Goal: Task Accomplishment & Management: Complete application form

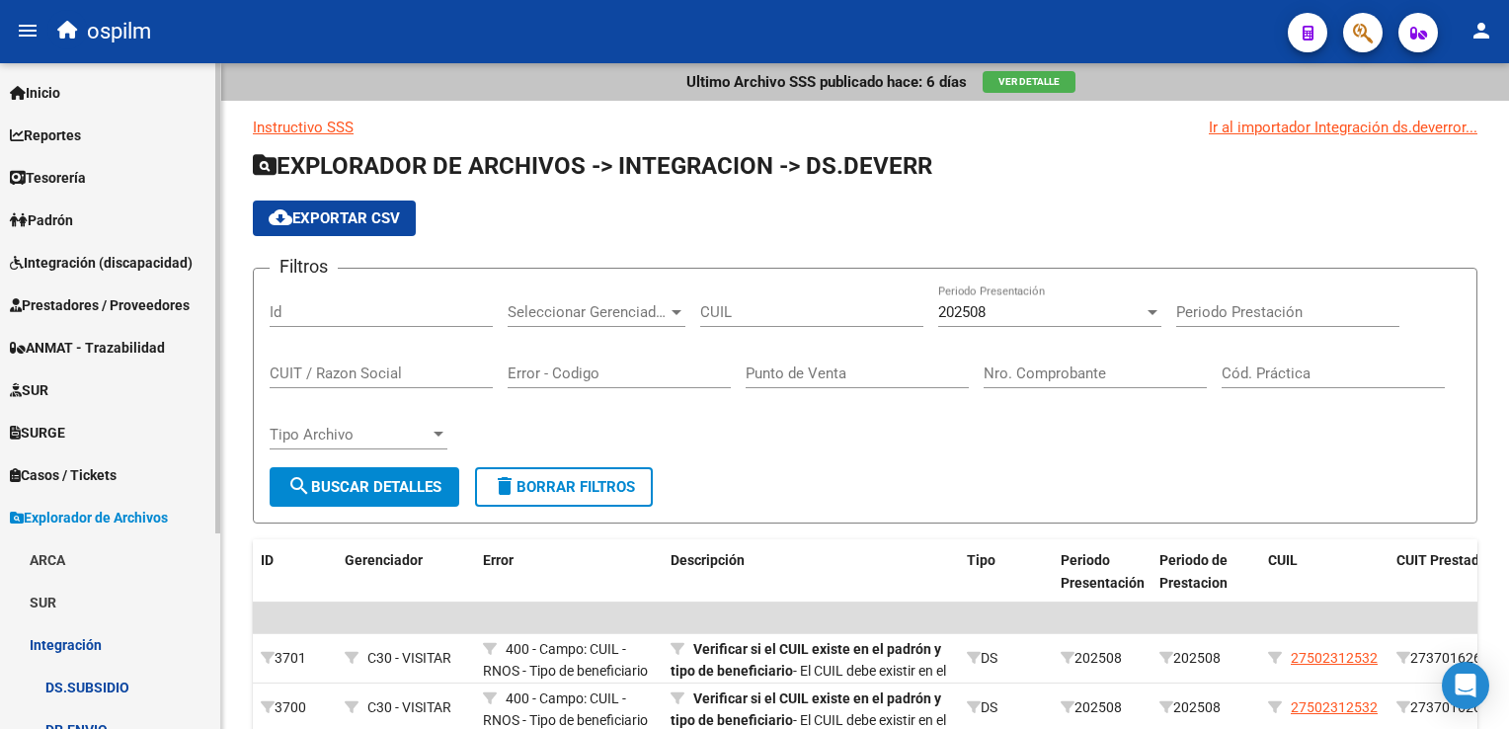
click at [133, 265] on span "Integración (discapacidad)" at bounding box center [101, 263] width 183 height 22
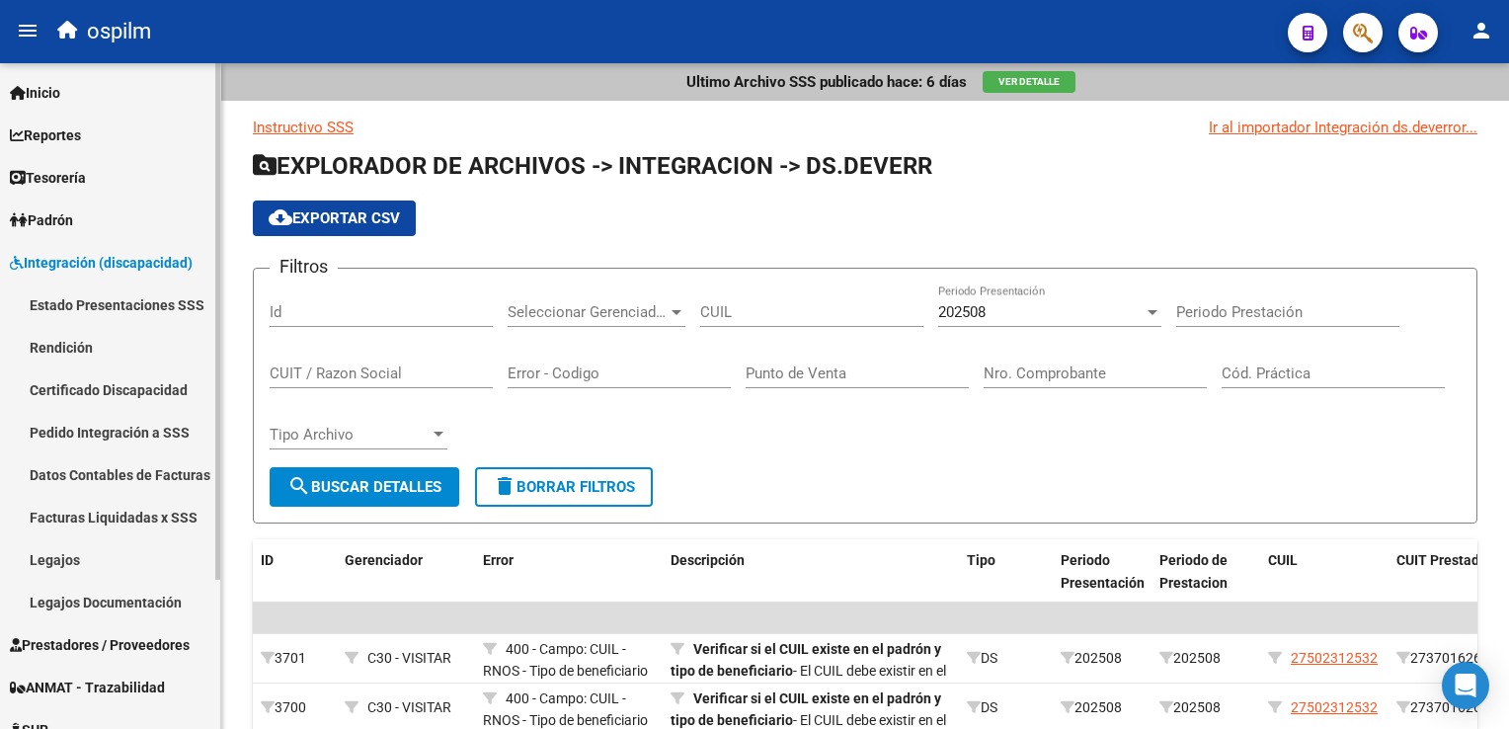
click at [117, 273] on span "Integración (discapacidad)" at bounding box center [101, 263] width 183 height 22
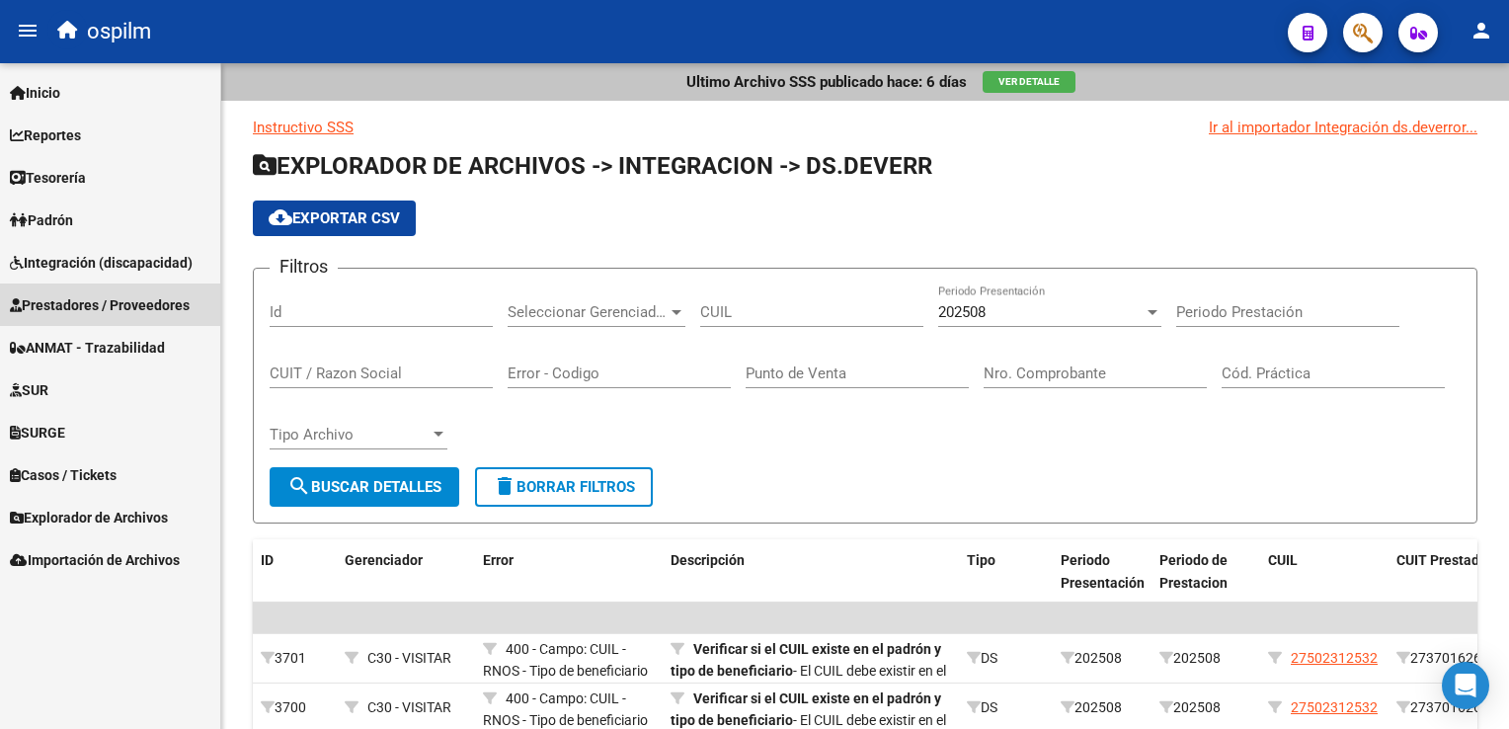
click at [101, 307] on span "Prestadores / Proveedores" at bounding box center [100, 305] width 180 height 22
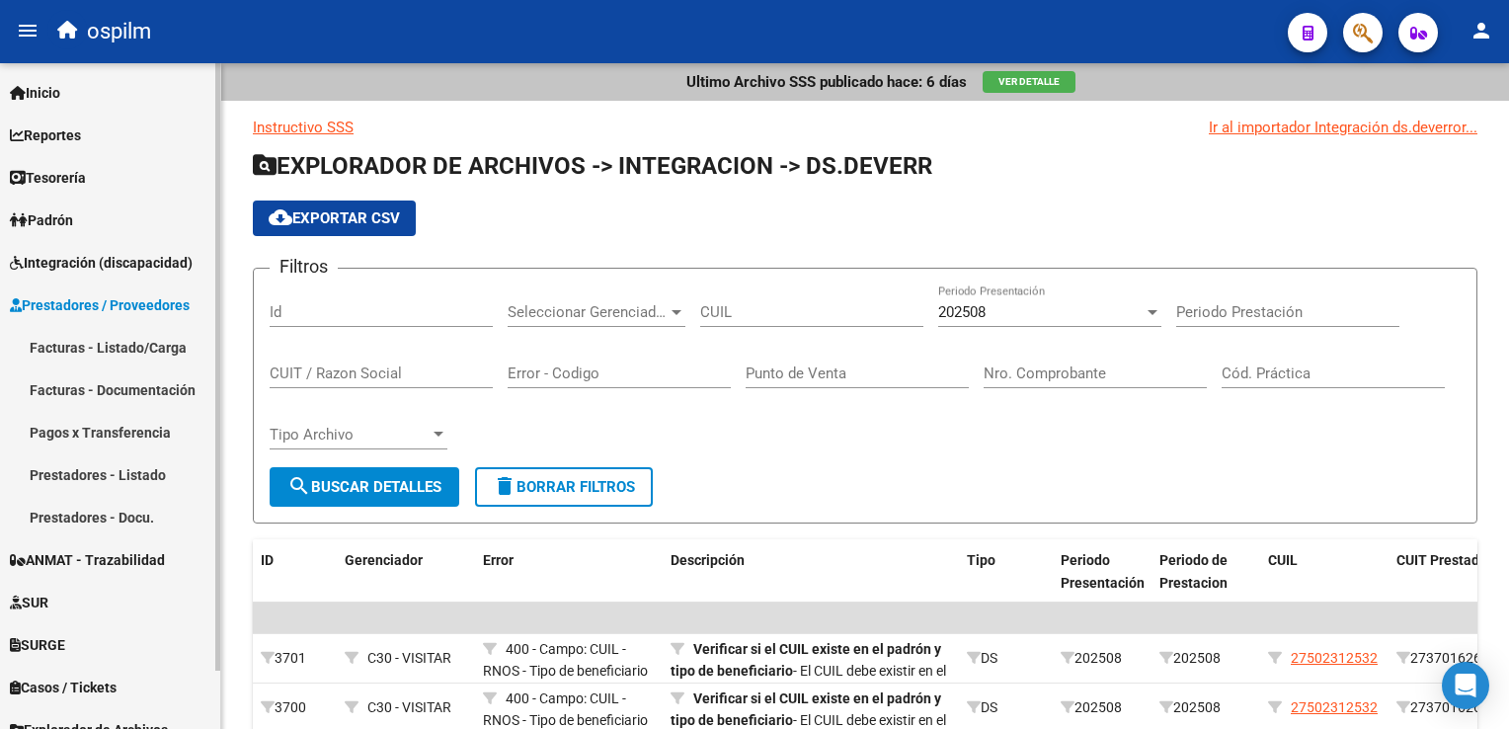
click at [89, 355] on link "Facturas - Listado/Carga" at bounding box center [110, 347] width 220 height 42
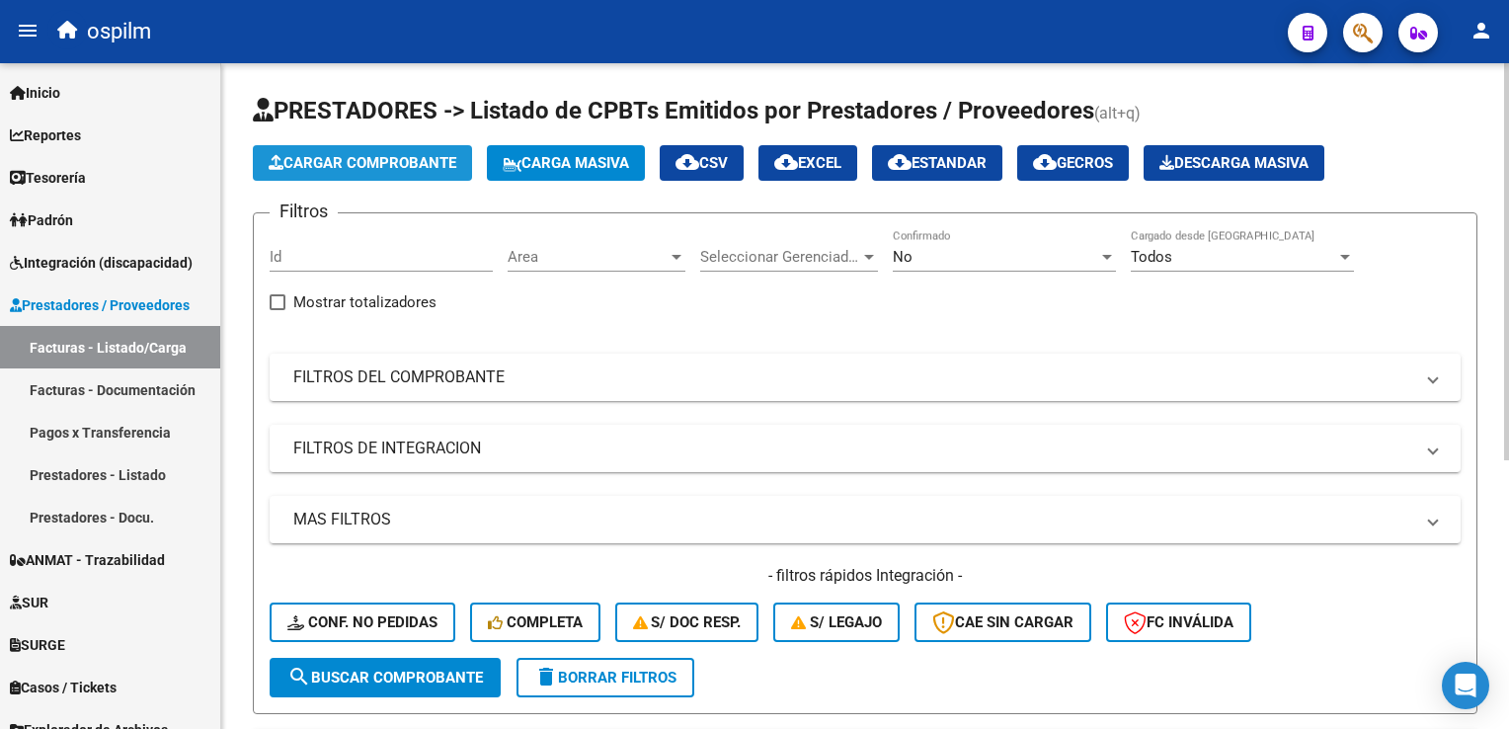
click at [321, 170] on span "Cargar Comprobante" at bounding box center [363, 163] width 188 height 18
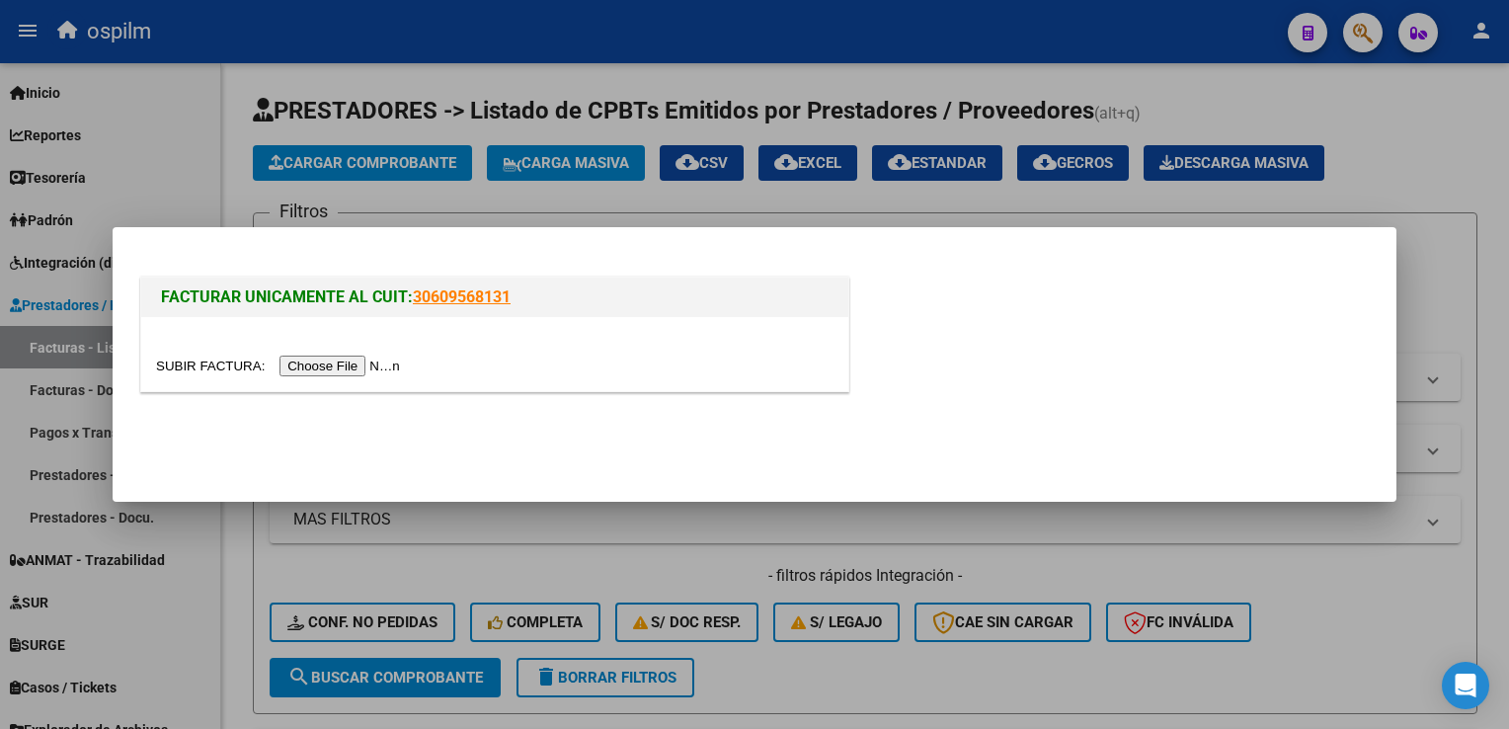
click at [323, 366] on input "file" at bounding box center [281, 366] width 250 height 21
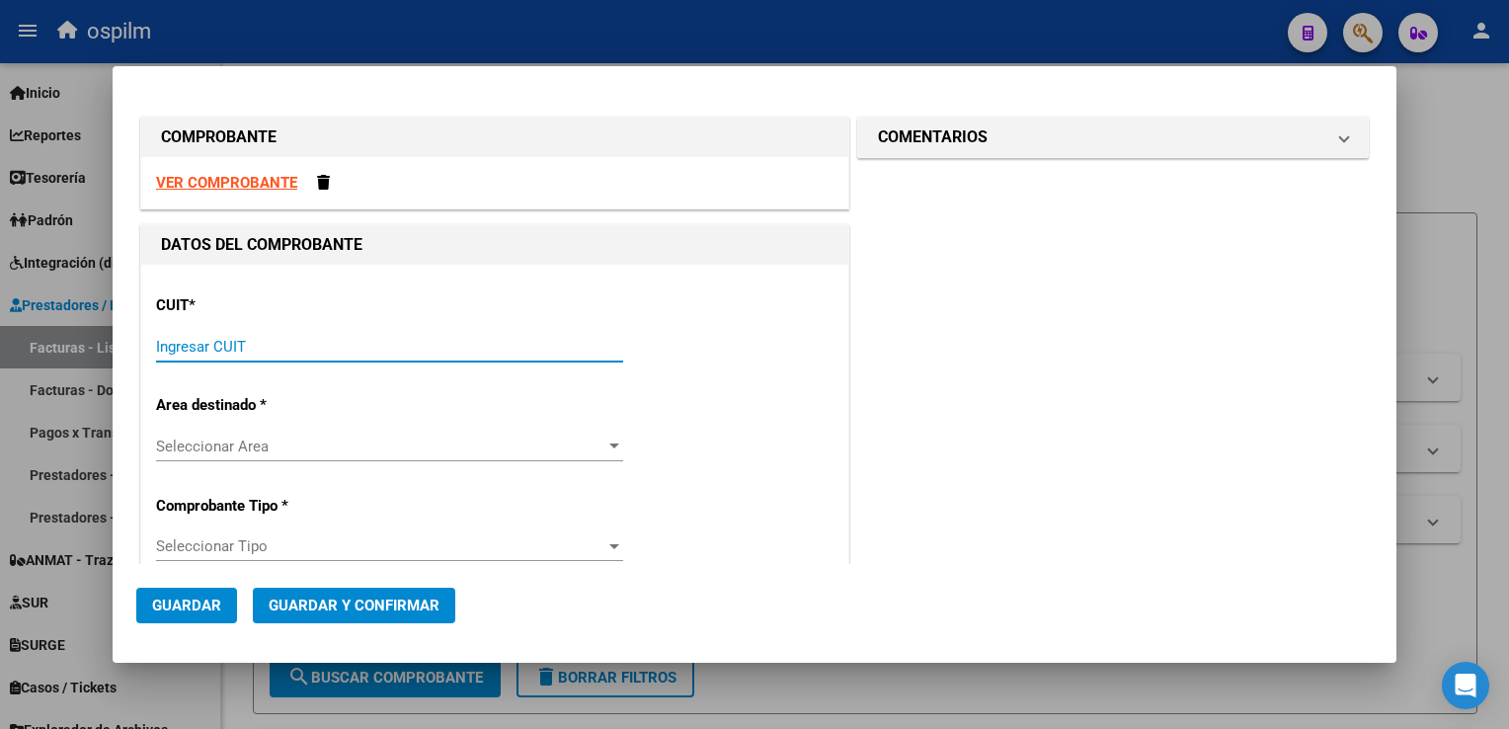
click at [302, 354] on input "Ingresar CUIT" at bounding box center [389, 347] width 467 height 18
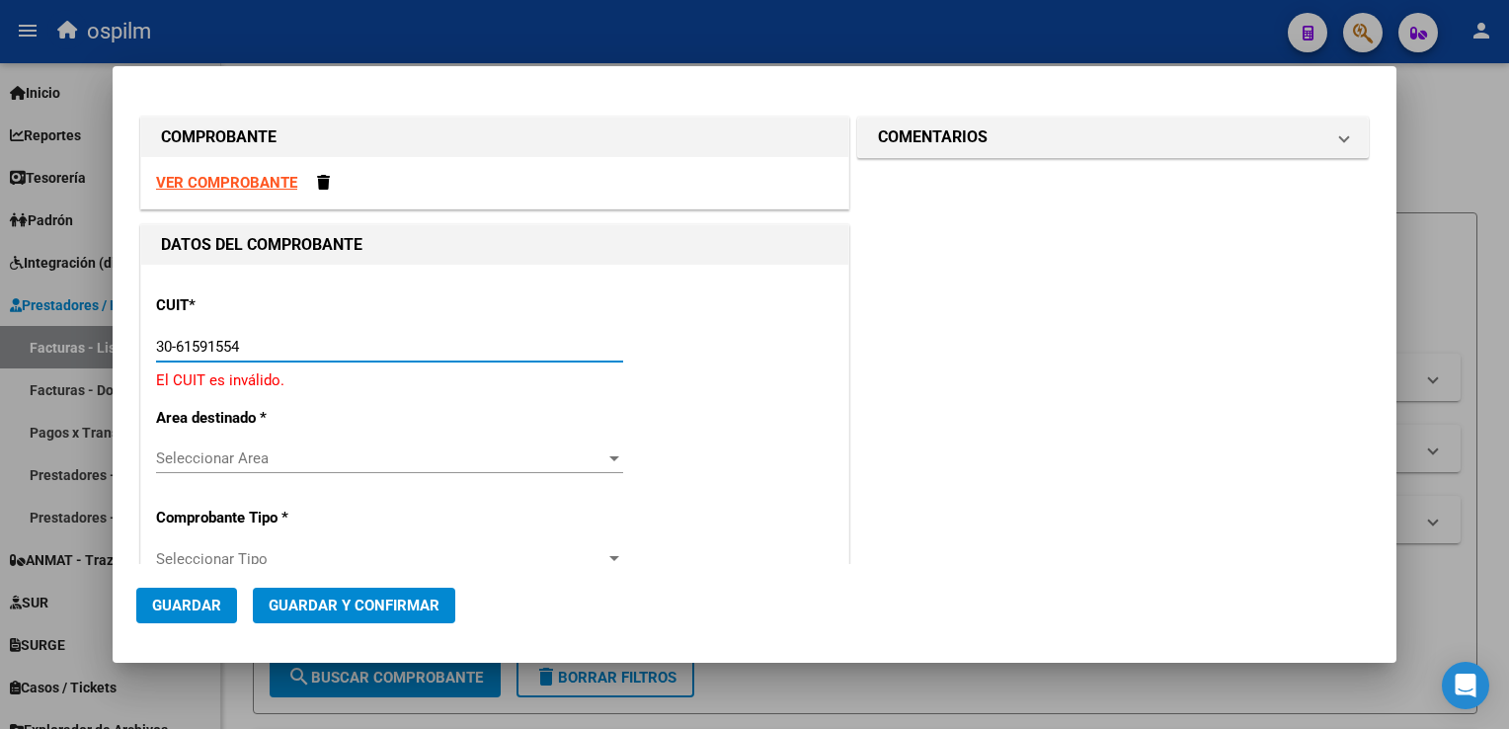
type input "30-61591554-4"
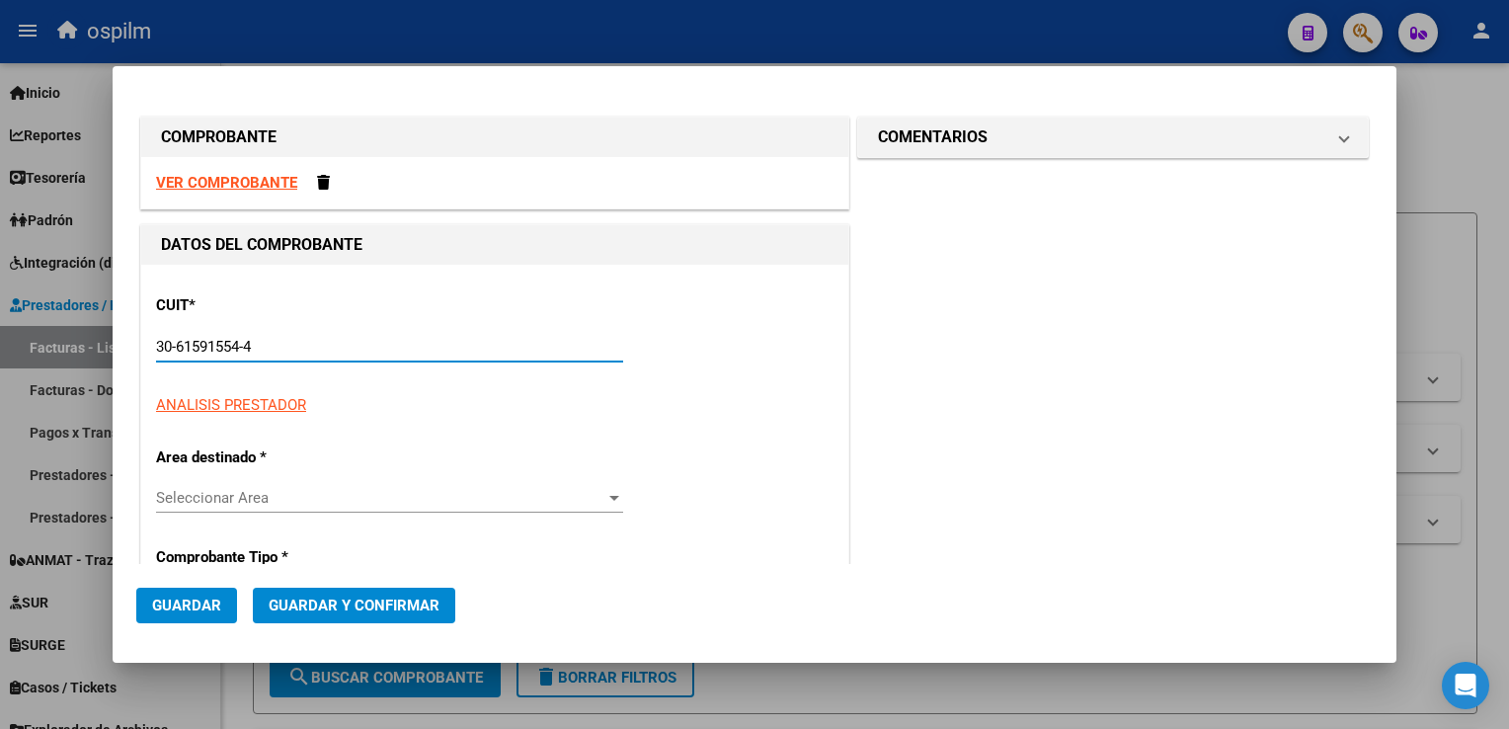
type input "0"
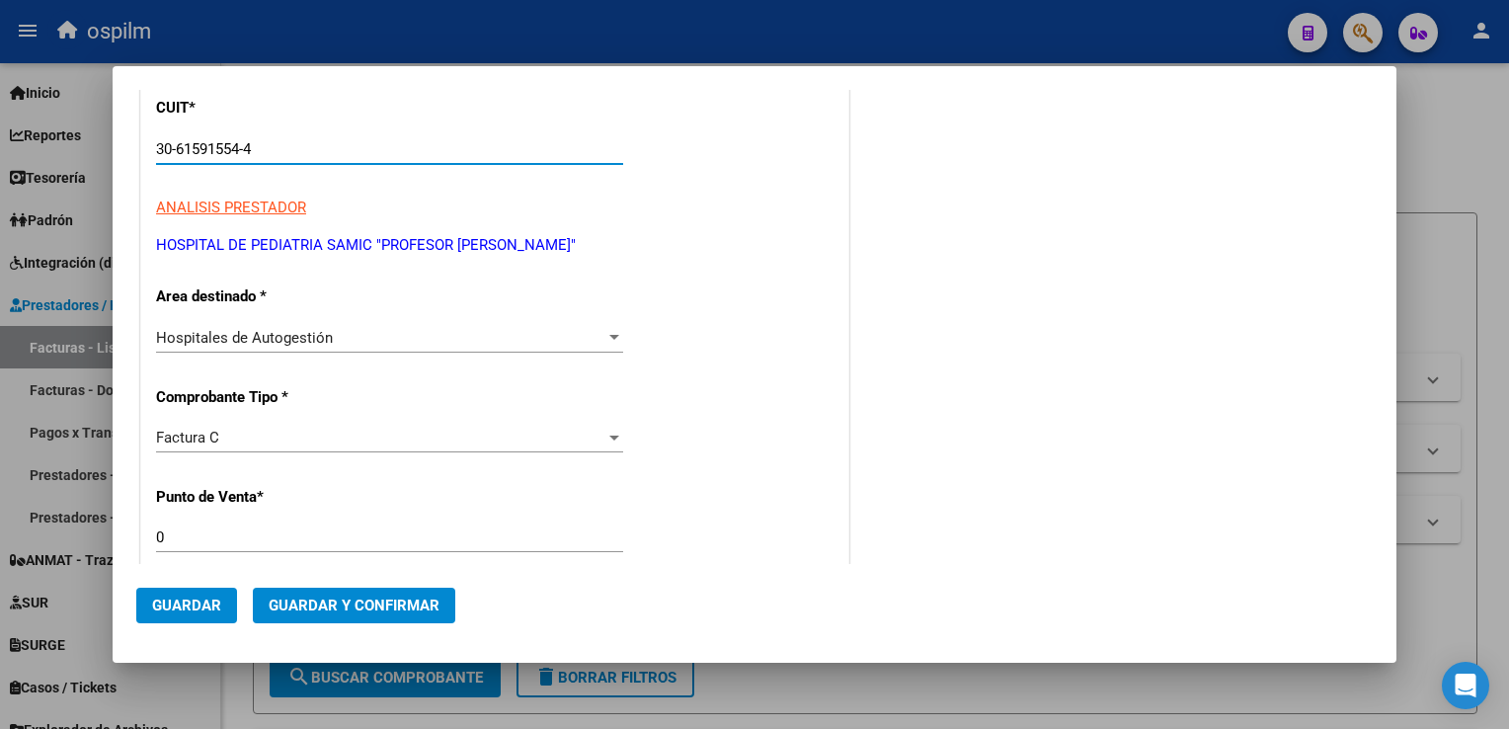
scroll to position [296, 0]
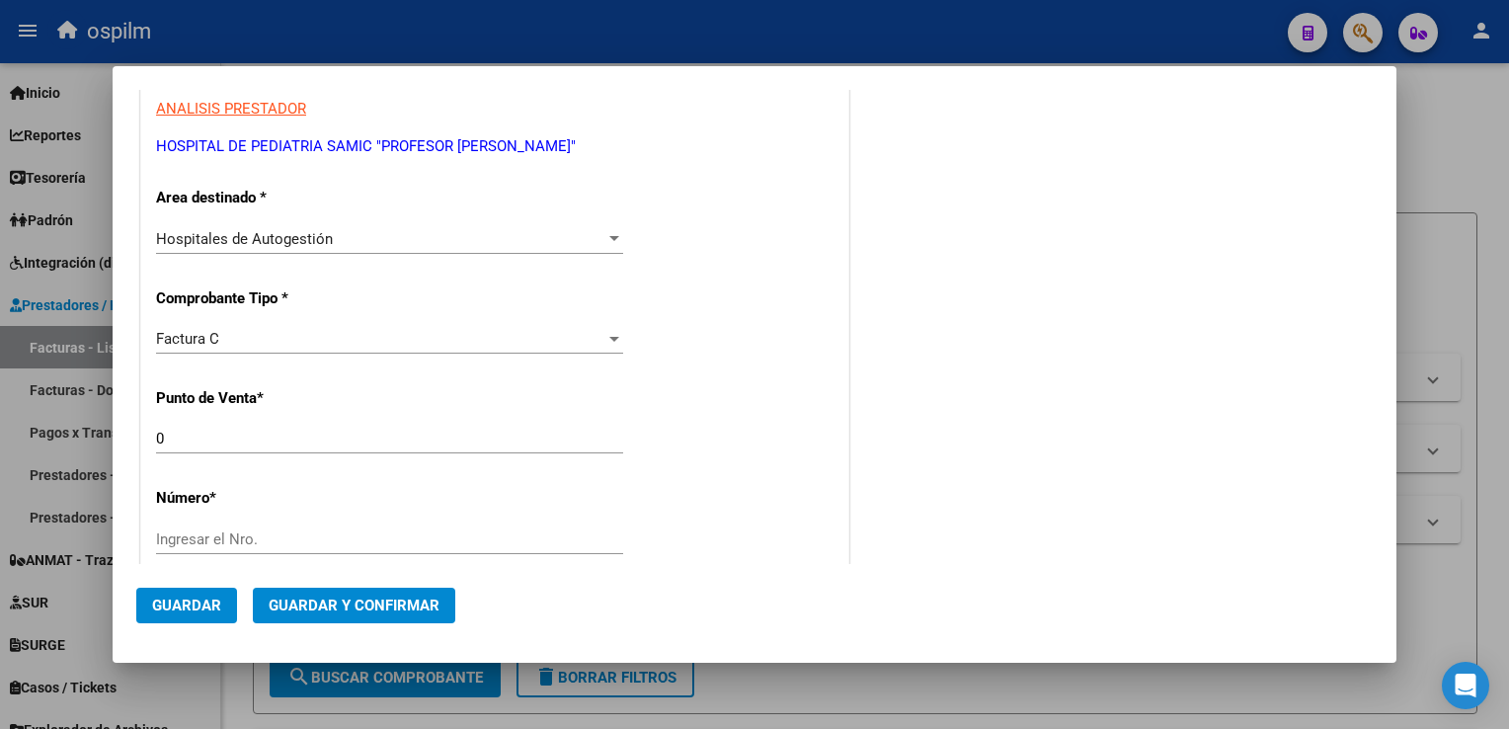
type input "30-61591554-4"
click at [209, 433] on input "0" at bounding box center [389, 439] width 467 height 18
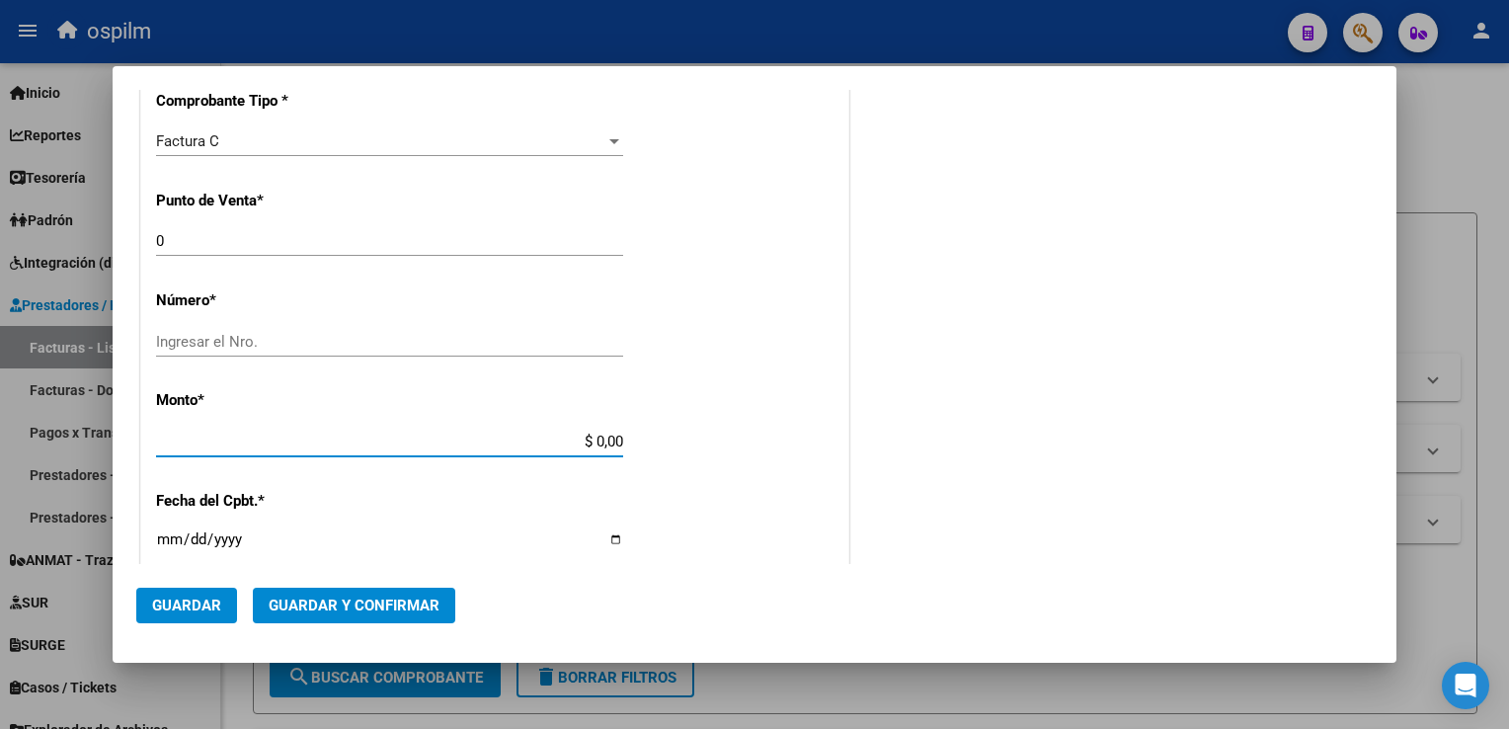
click at [253, 433] on input "$ 0,00" at bounding box center [389, 442] width 467 height 18
drag, startPoint x: 457, startPoint y: 456, endPoint x: 467, endPoint y: 444, distance: 15.4
click at [454, 456] on div "$ [PHONE_NUMBER],00 [GEOGRAPHIC_DATA]" at bounding box center [389, 451] width 467 height 48
drag, startPoint x: 467, startPoint y: 440, endPoint x: 920, endPoint y: 531, distance: 461.6
click at [920, 531] on div "COMPROBANTE VER COMPROBANTE DATOS DEL COMPROBANTE CUIT * 30-61591554-4 Ingresar…" at bounding box center [754, 398] width 1237 height 1558
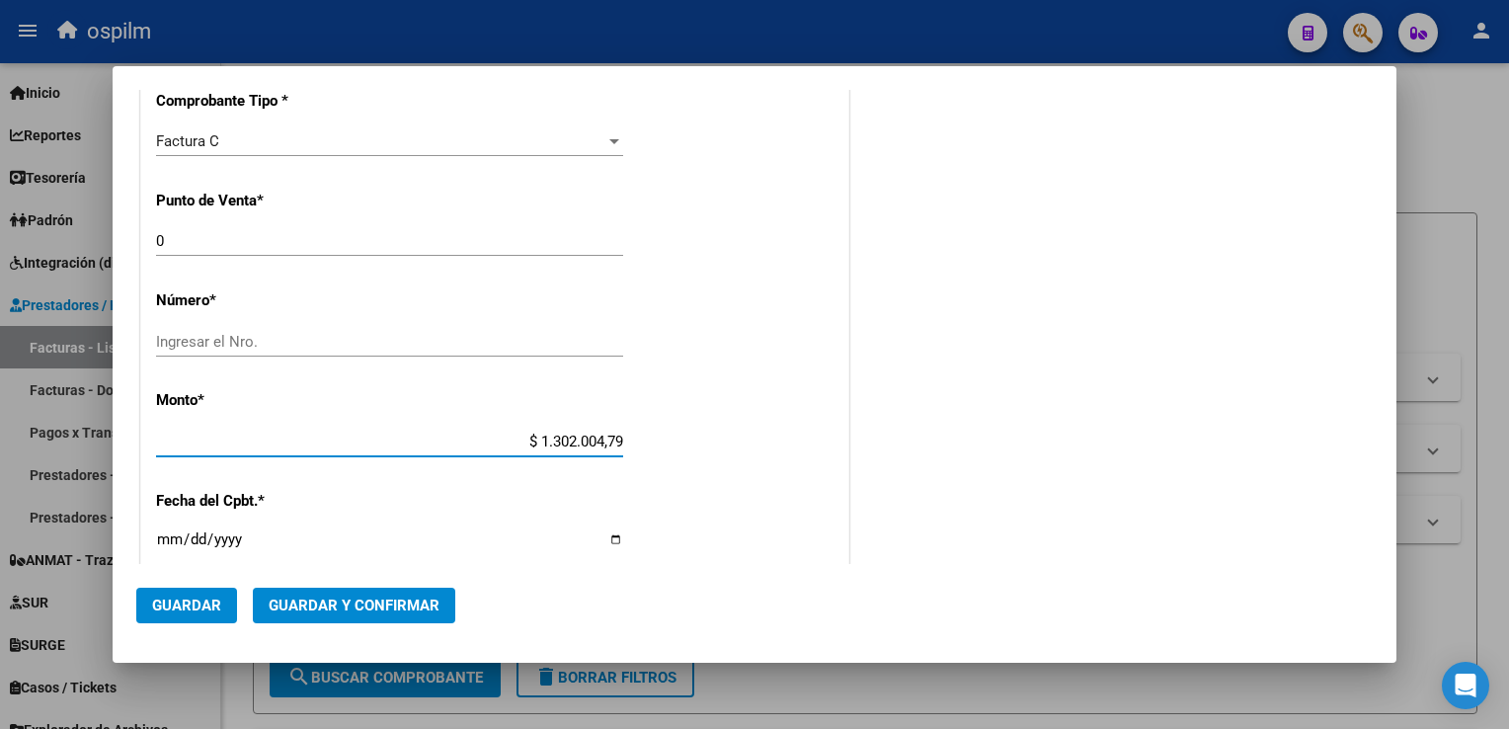
type input "$ 13.020.047,96"
click at [731, 440] on div "CUIT * 30-61591554-4 Ingresar CUIT ANALISIS PRESTADOR HOSPITAL DE PEDIATRIA SAM…" at bounding box center [494, 471] width 707 height 1401
click at [168, 539] on input "Ingresar la fecha" at bounding box center [389, 547] width 467 height 32
type input "[DATE]"
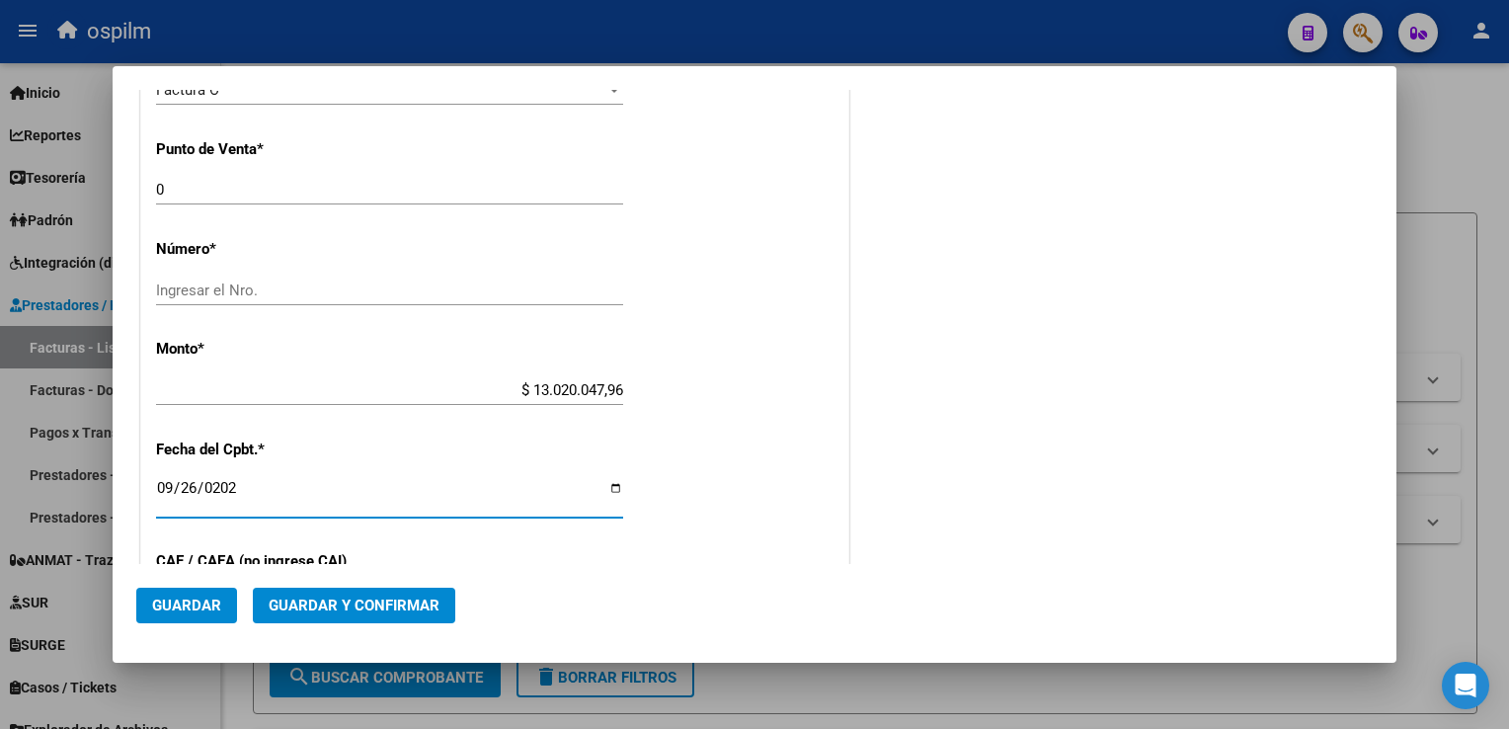
scroll to position [593, 0]
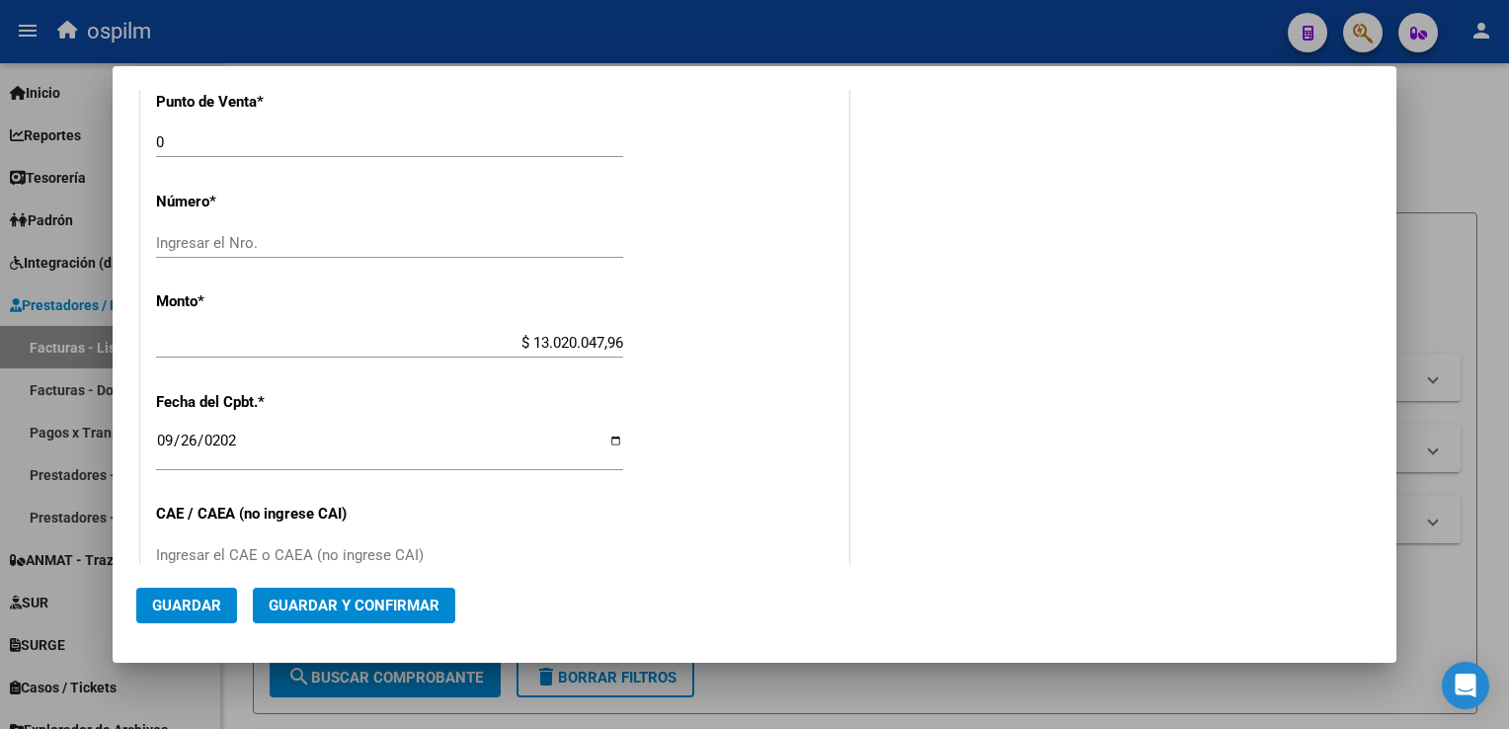
click at [490, 530] on div "CUIT * 30-61591554-4 Ingresar CUIT ANALISIS PRESTADOR HOSPITAL DE PEDIATRIA SAM…" at bounding box center [494, 372] width 707 height 1401
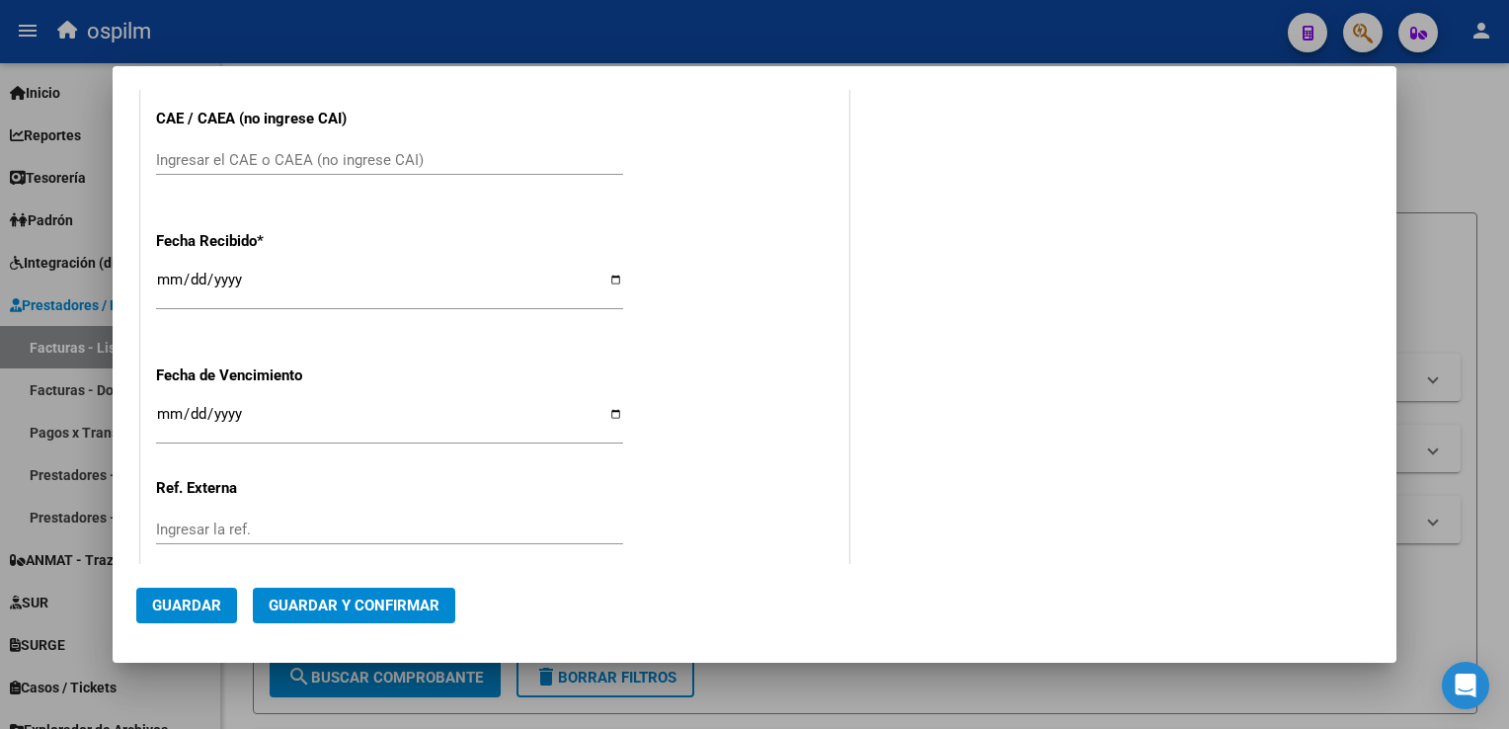
click at [150, 606] on button "Guardar" at bounding box center [186, 606] width 101 height 36
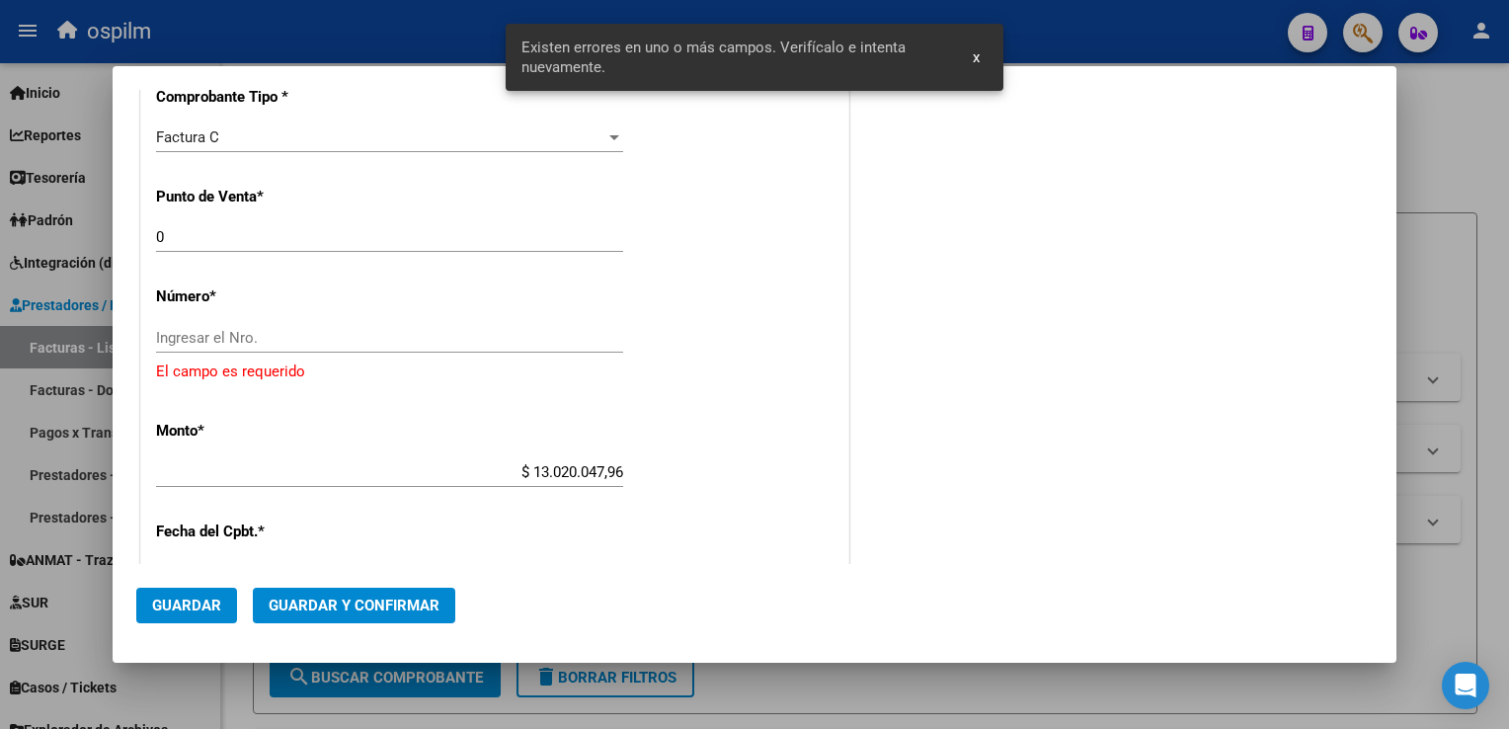
scroll to position [4, 0]
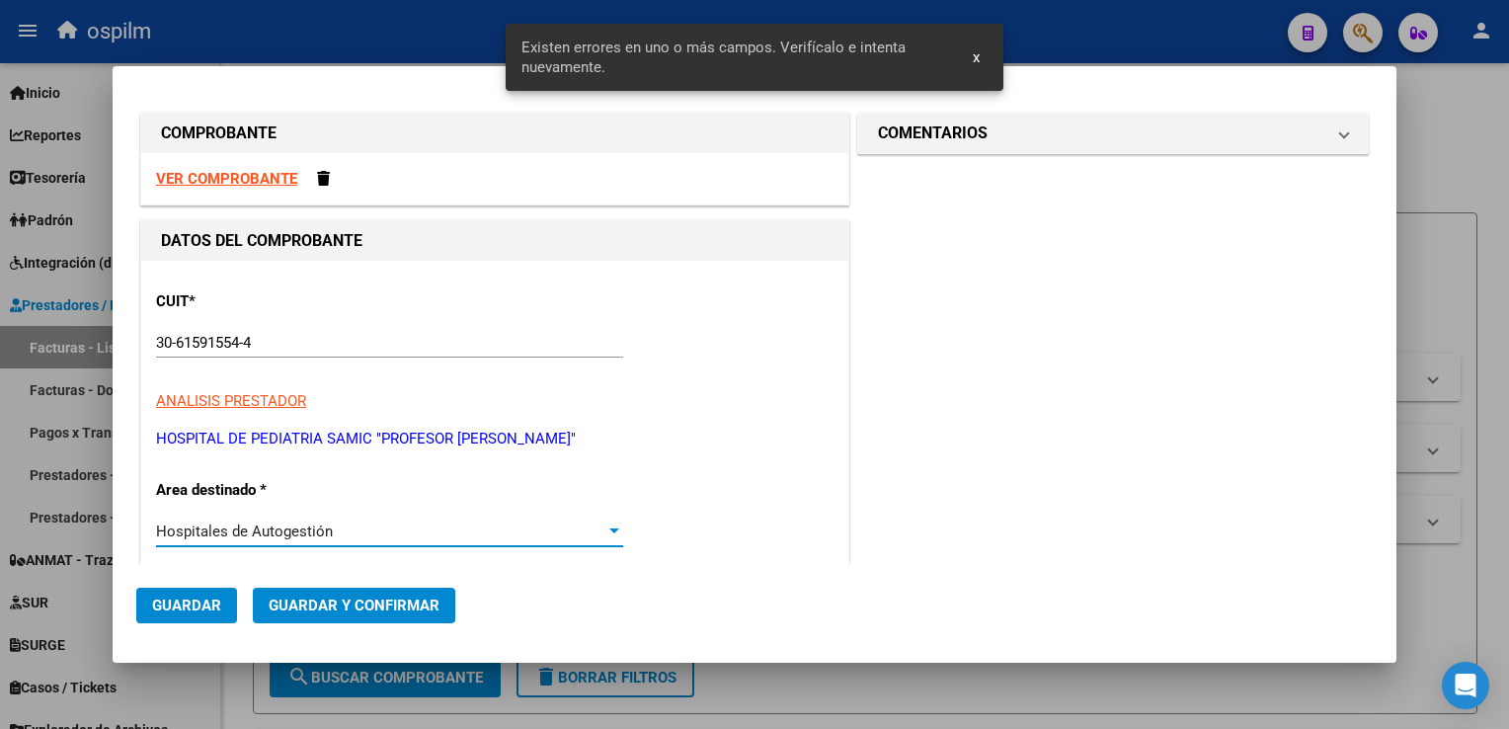
click at [336, 524] on div "Hospitales de Autogestión" at bounding box center [380, 532] width 449 height 18
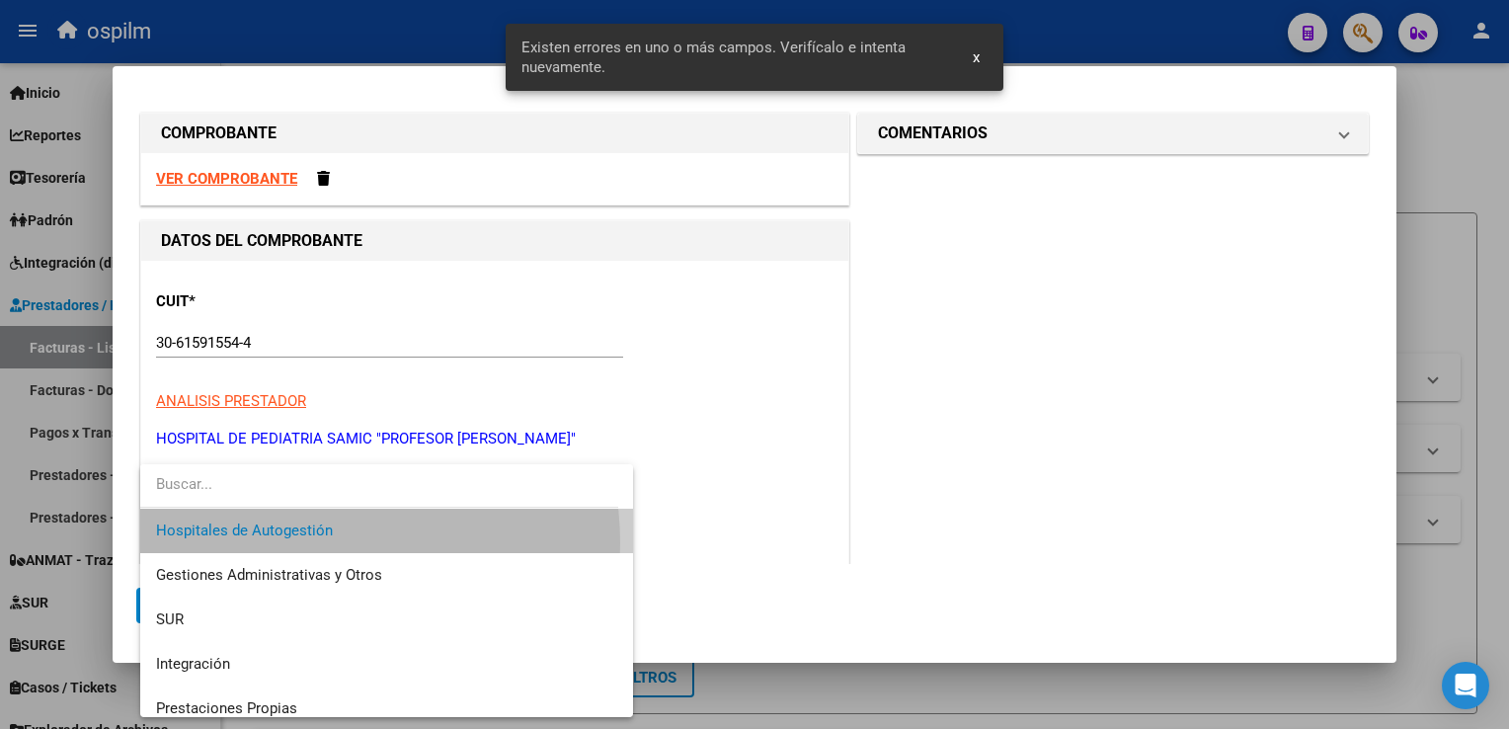
click at [296, 543] on span "Hospitales de Autogestión" at bounding box center [387, 531] width 462 height 44
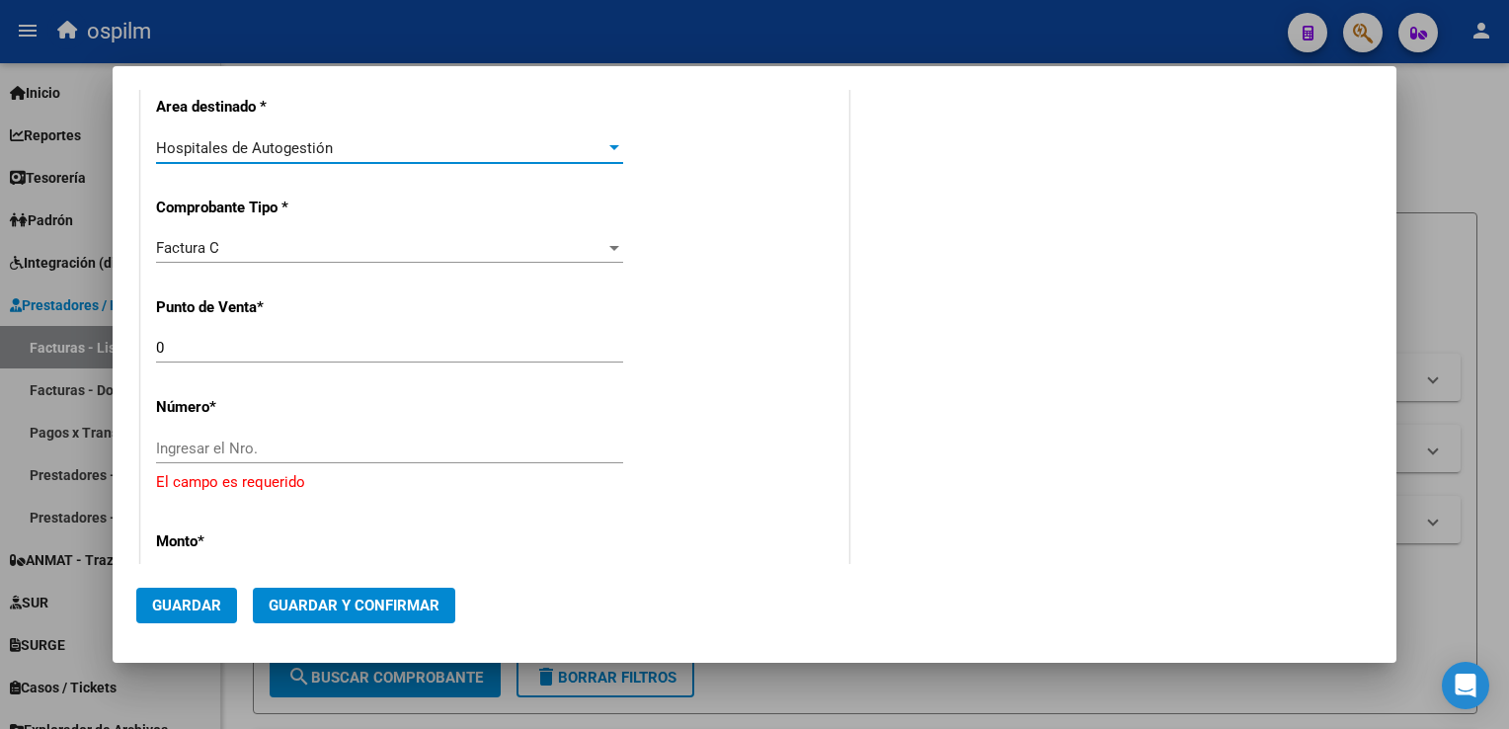
scroll to position [399, 0]
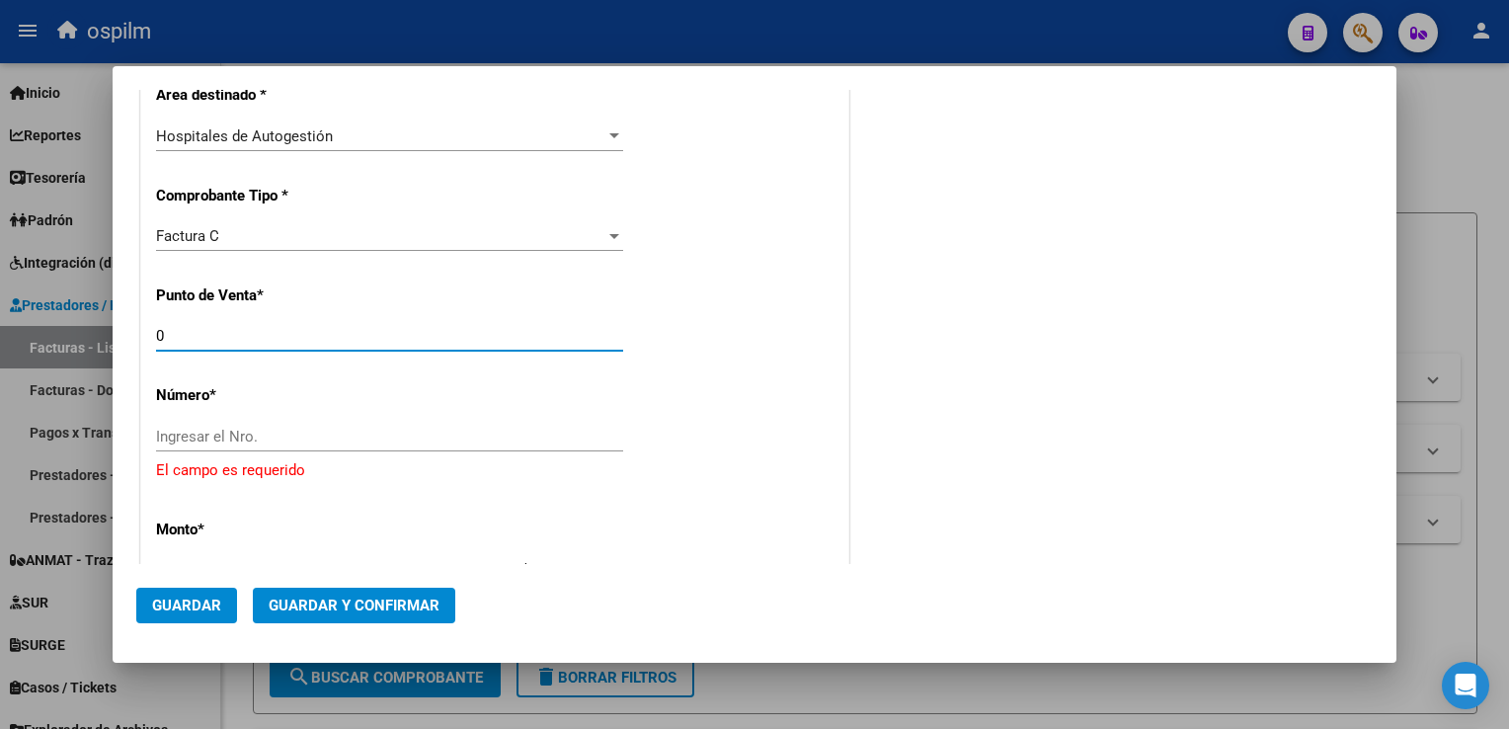
drag, startPoint x: 180, startPoint y: 326, endPoint x: 45, endPoint y: 278, distance: 142.8
click at [67, 283] on div "COMPROBANTE VER COMPROBANTE DATOS DEL COMPROBANTE CUIT * 30-61591554-4 Ingresar…" at bounding box center [754, 364] width 1509 height 729
type input "1"
click at [279, 448] on div "Ingresar el Nro." at bounding box center [389, 437] width 467 height 30
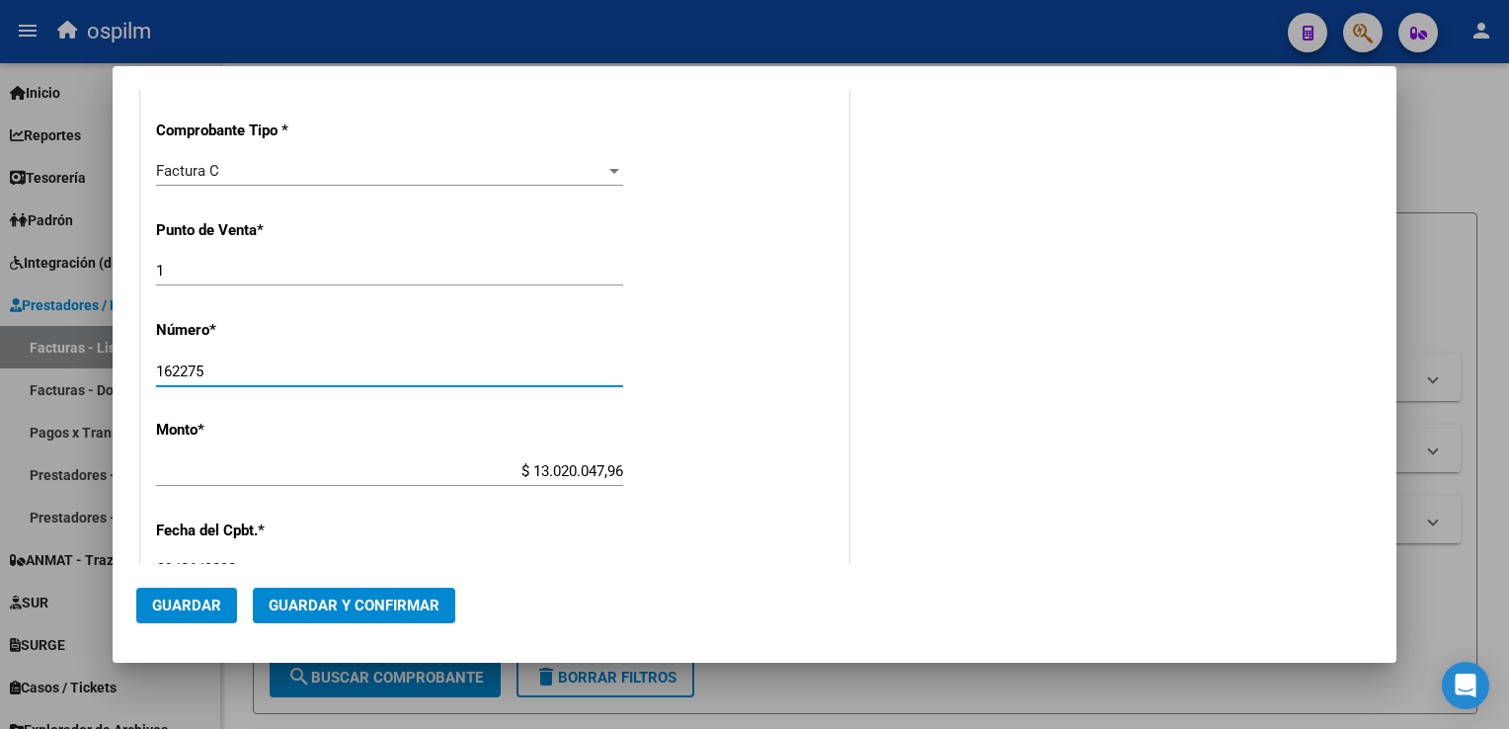
scroll to position [498, 0]
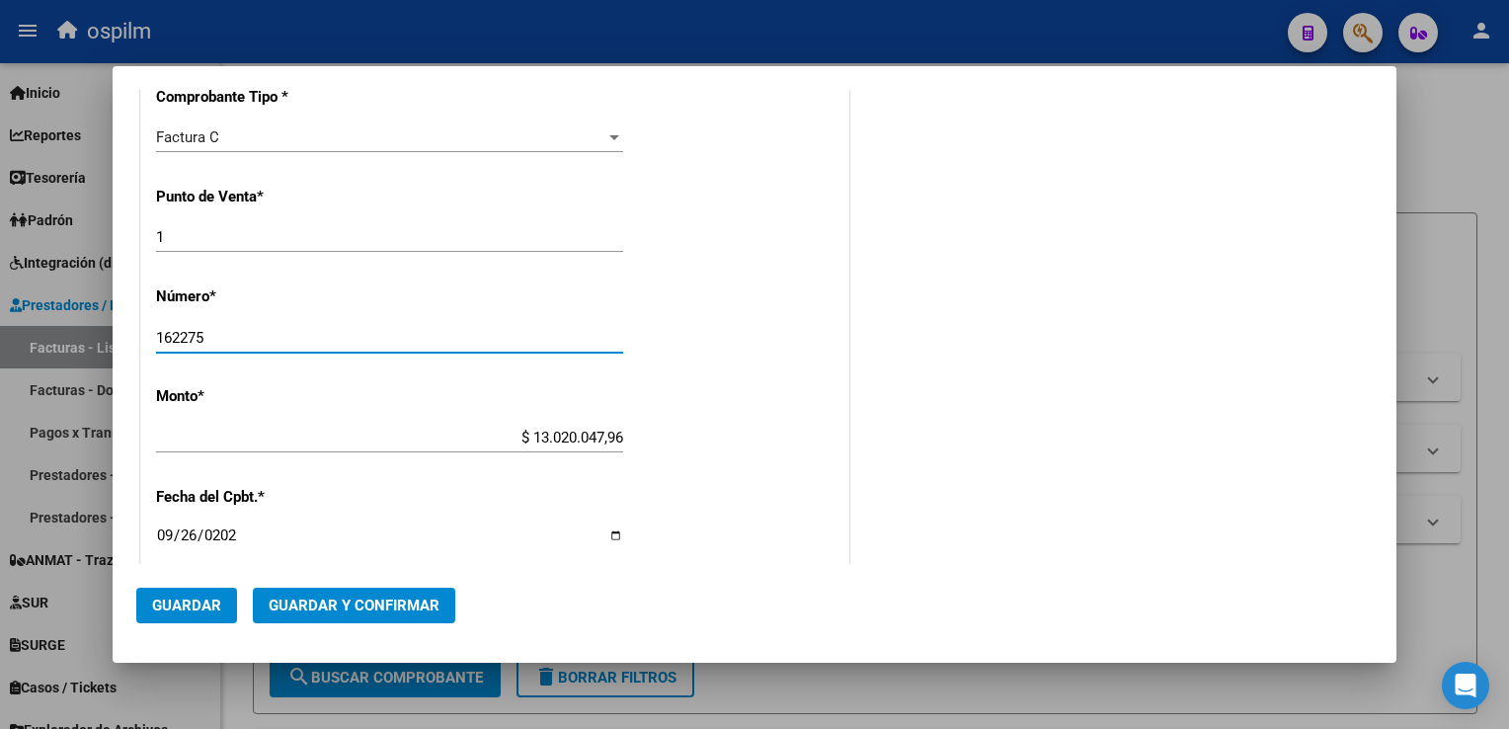
type input "162275"
click at [190, 603] on span "Guardar" at bounding box center [186, 606] width 69 height 18
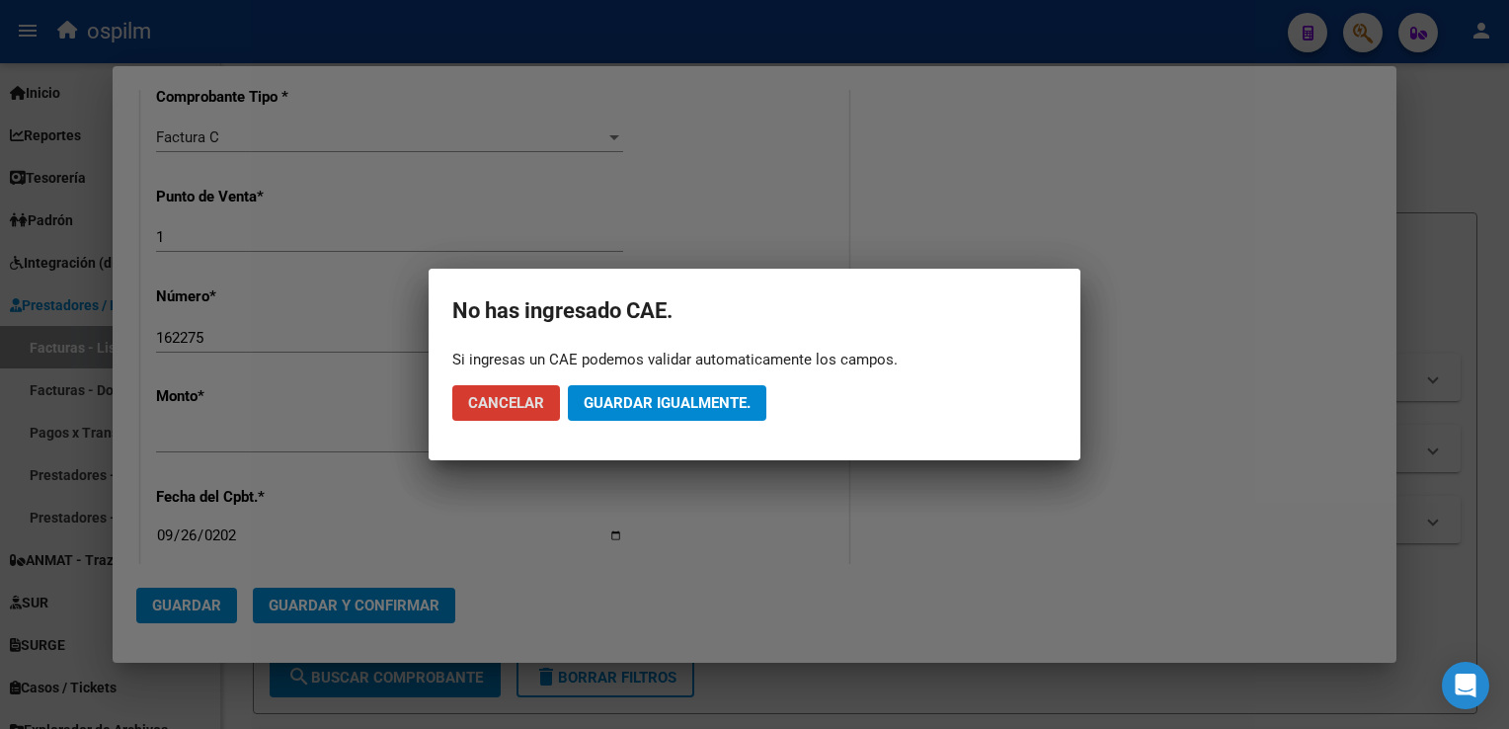
click at [645, 405] on span "Guardar igualmente." at bounding box center [667, 403] width 167 height 18
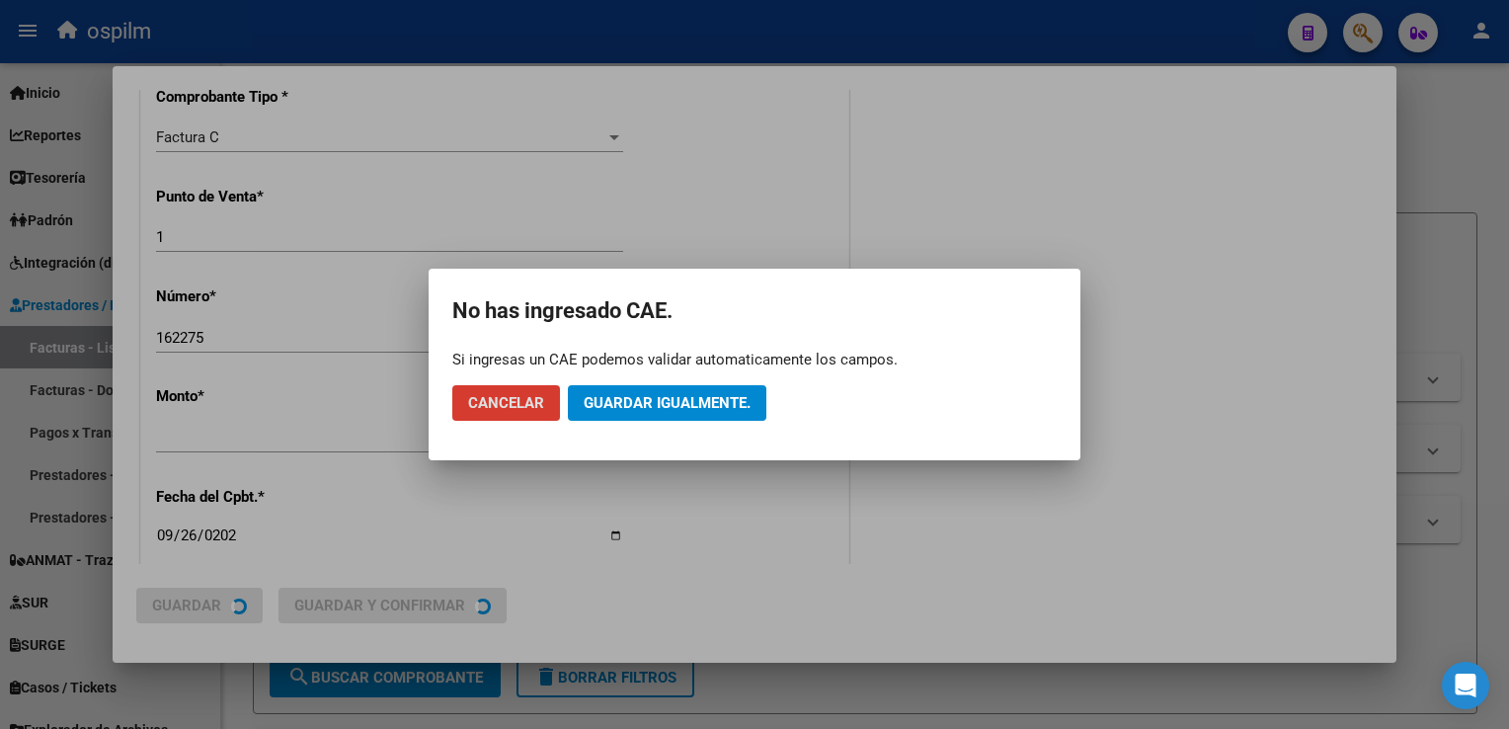
scroll to position [0, 0]
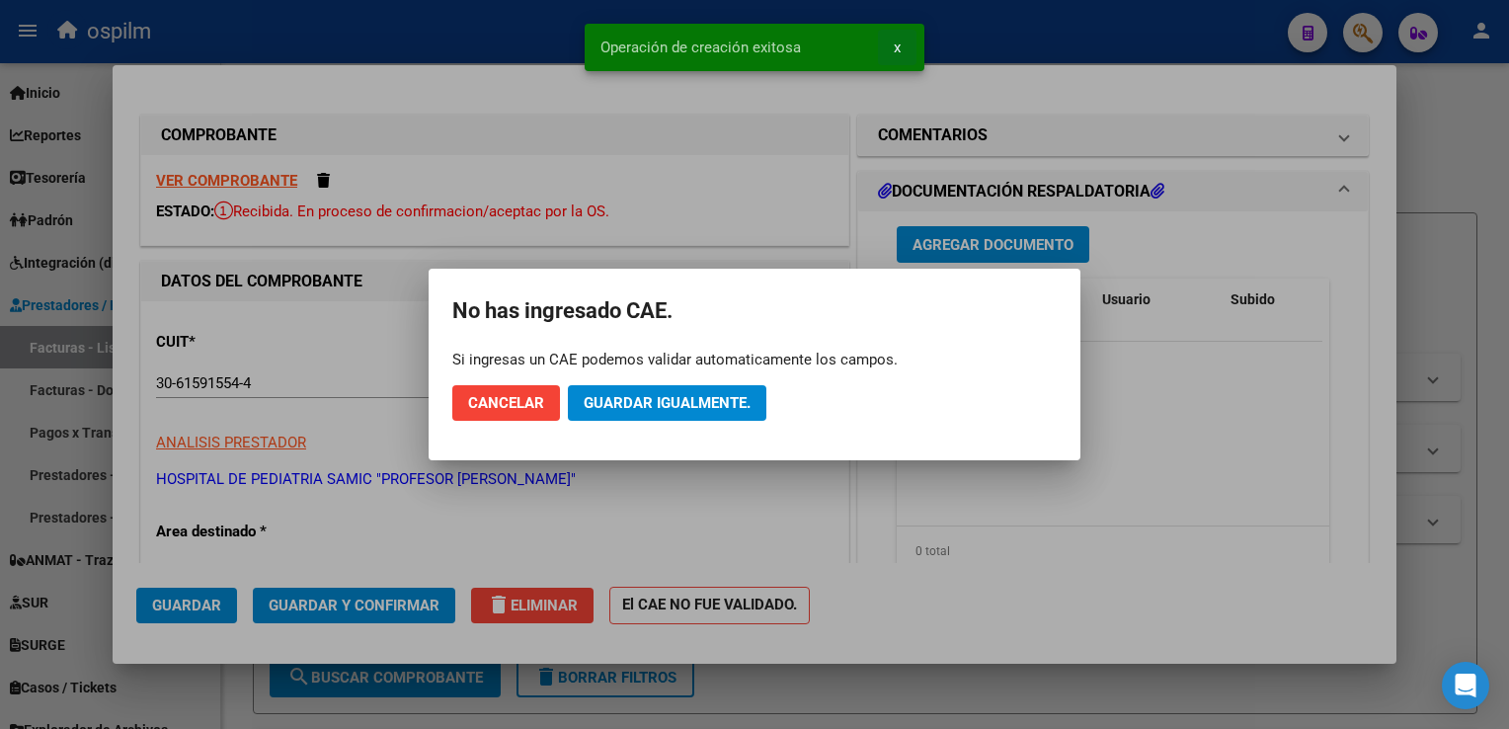
click at [897, 44] on span "x" at bounding box center [897, 48] width 7 height 18
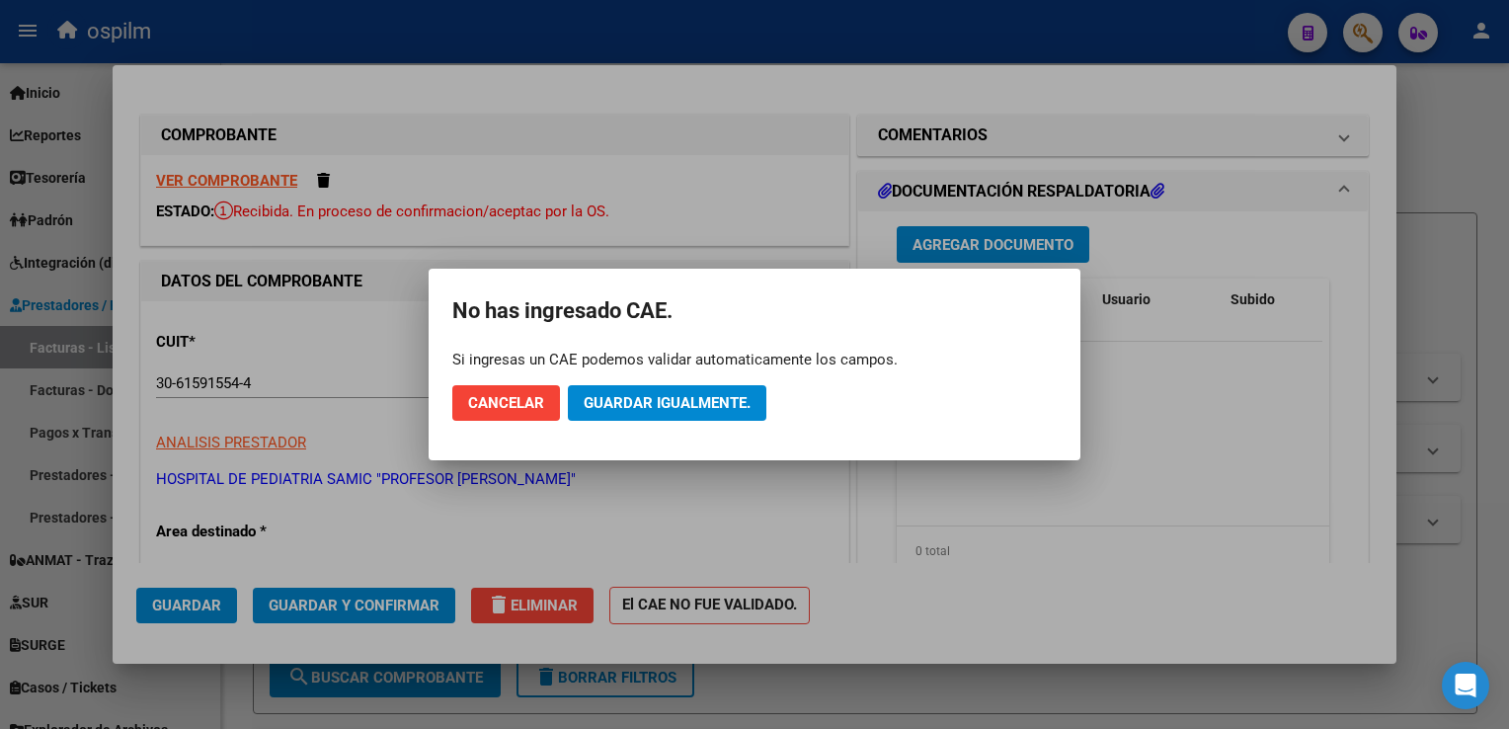
click at [1012, 242] on div at bounding box center [754, 364] width 1509 height 729
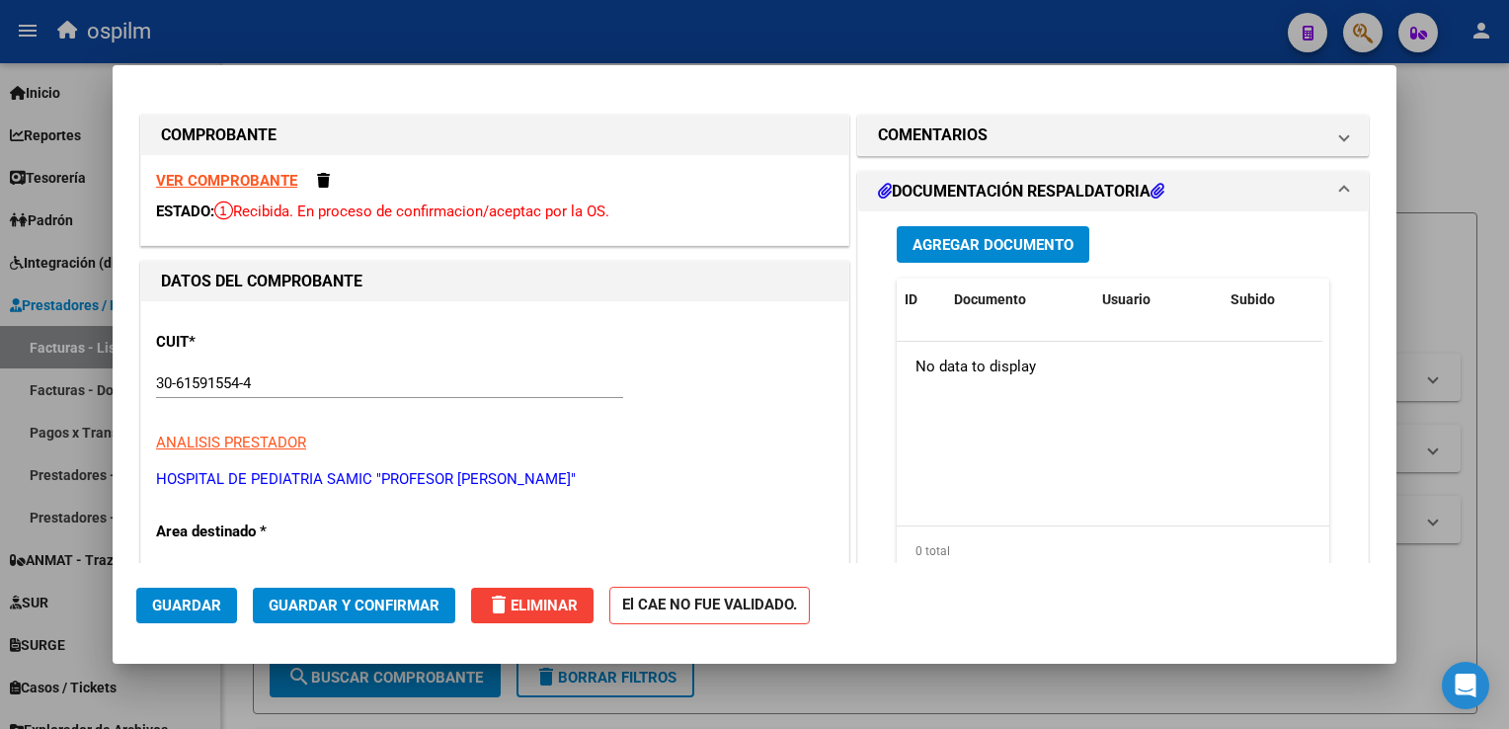
click at [1012, 242] on span "Agregar Documento" at bounding box center [993, 245] width 161 height 18
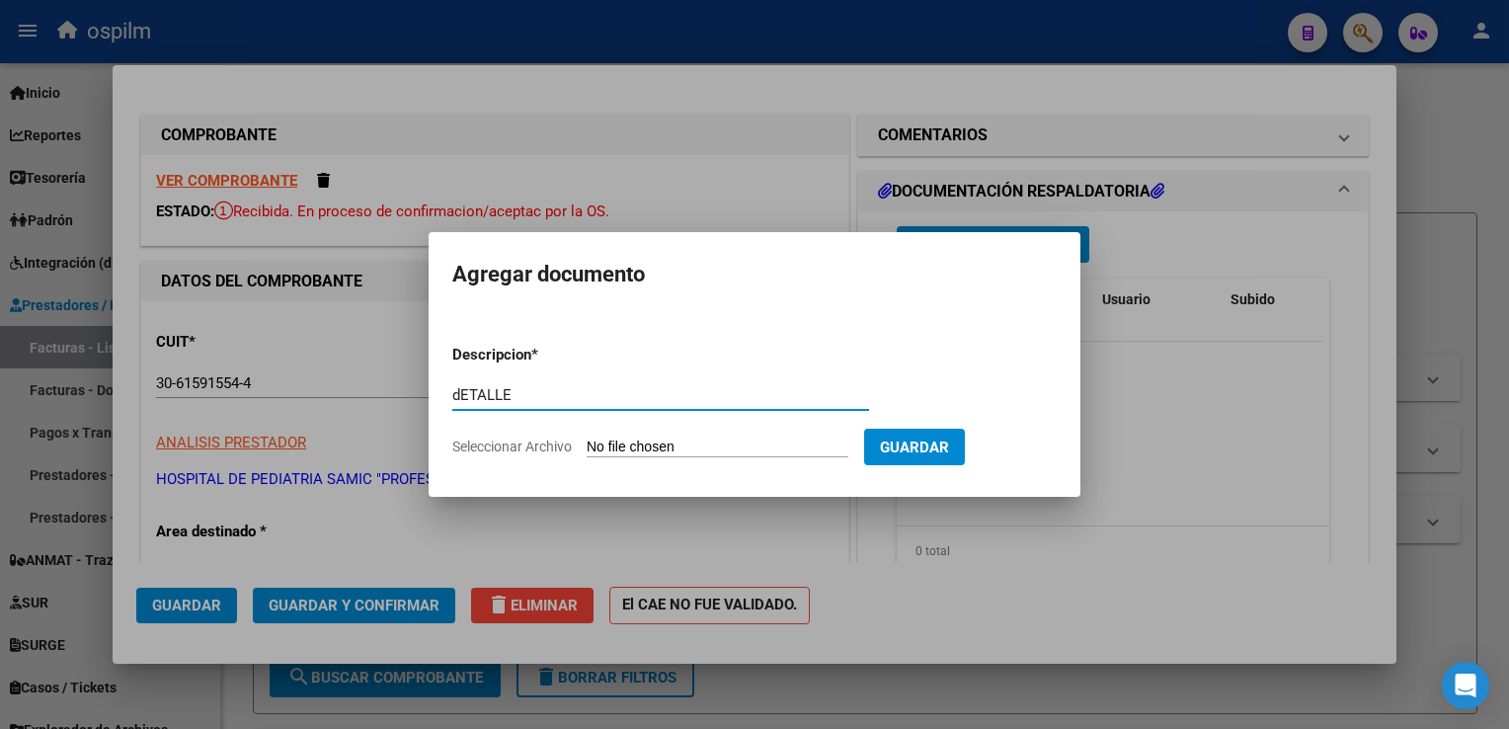
drag, startPoint x: 529, startPoint y: 389, endPoint x: 93, endPoint y: 346, distance: 438.7
click at [93, 346] on div "COMPROBANTE VER COMPROBANTE ESTADO: Recibida. En proceso de confirmacion/acepta…" at bounding box center [754, 364] width 1509 height 729
type input "Detalle"
click at [769, 455] on input "Seleccionar Archivo" at bounding box center [718, 448] width 262 height 19
type input "C:\fakepath\ANEXO 162275.pdf"
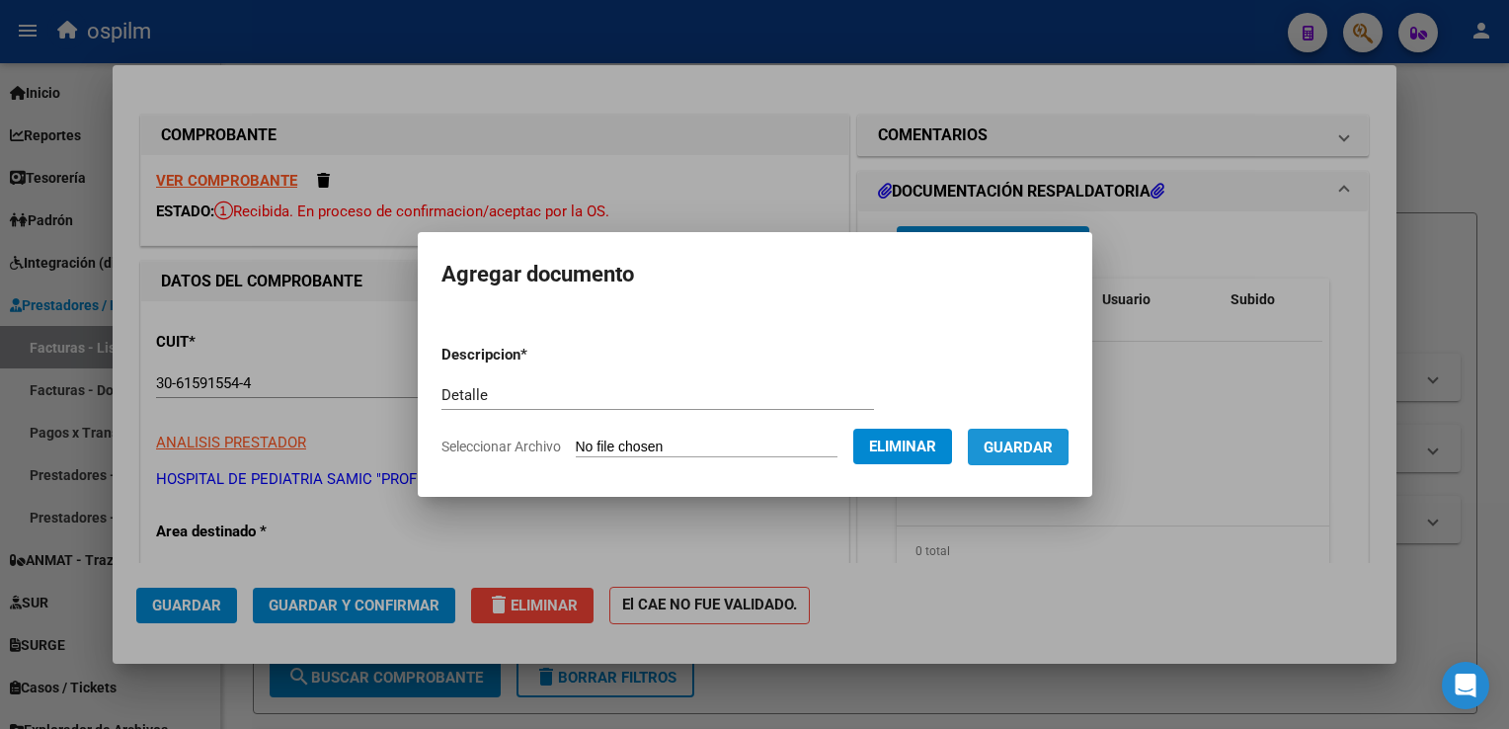
click at [1004, 448] on span "Guardar" at bounding box center [1018, 448] width 69 height 18
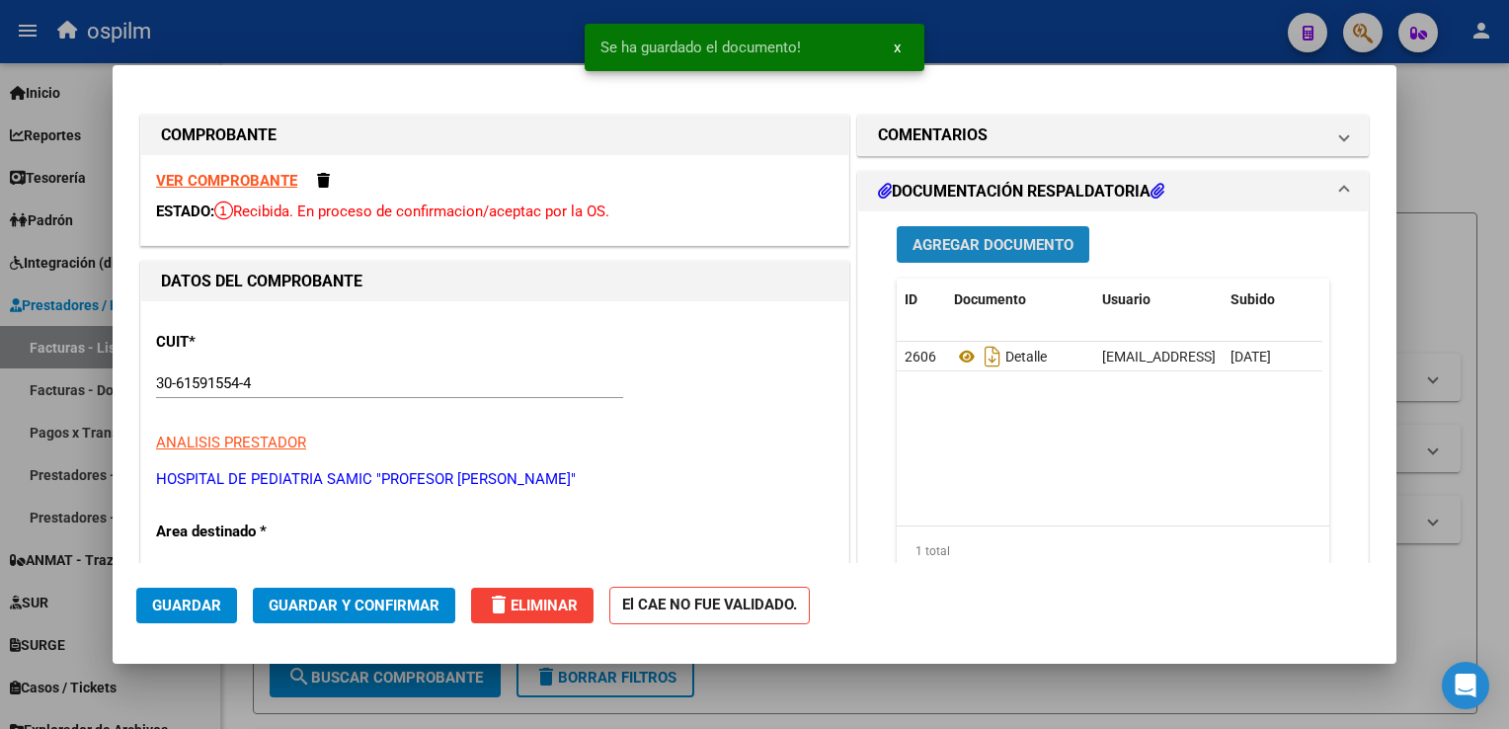
click at [954, 243] on span "Agregar Documento" at bounding box center [993, 245] width 161 height 18
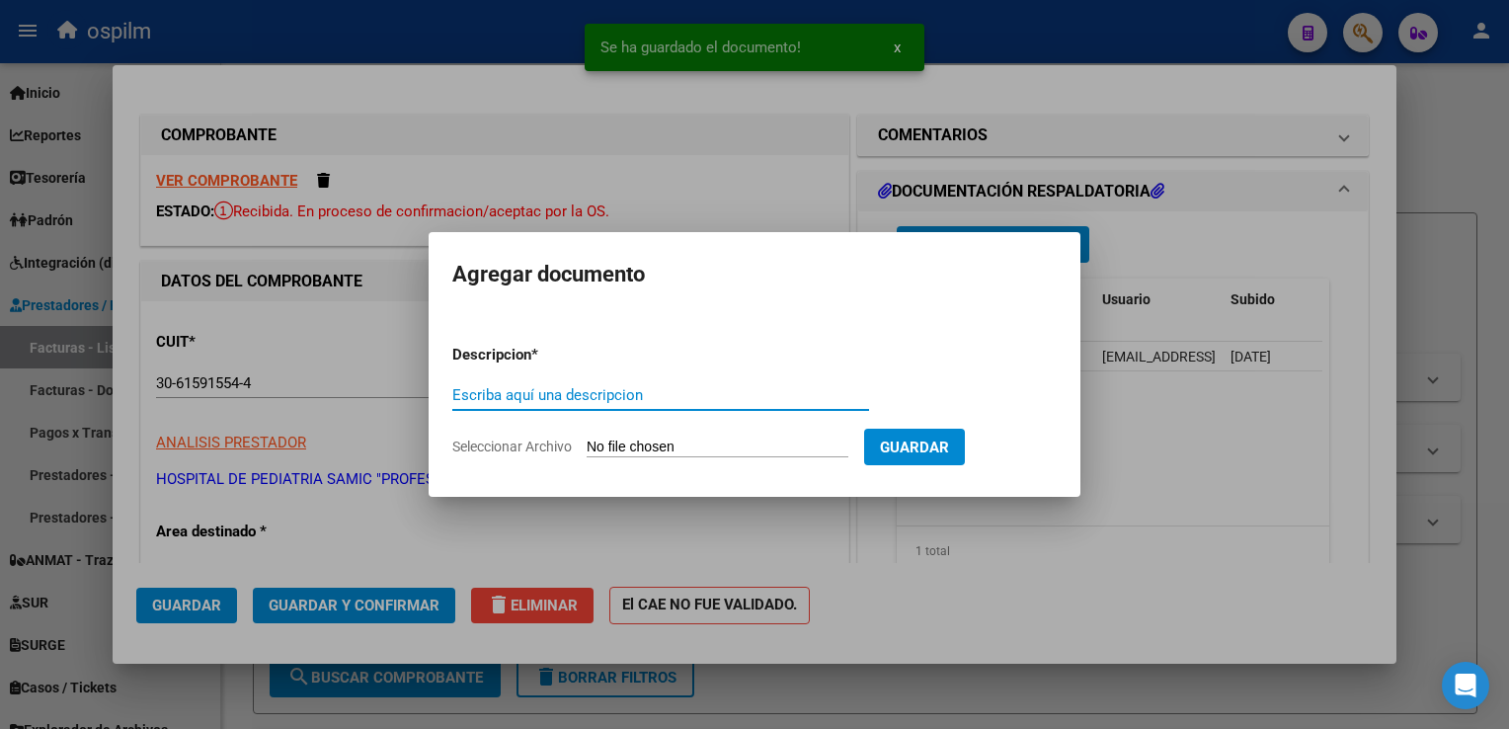
click at [527, 399] on input "Escriba aquí una descripcion" at bounding box center [660, 395] width 417 height 18
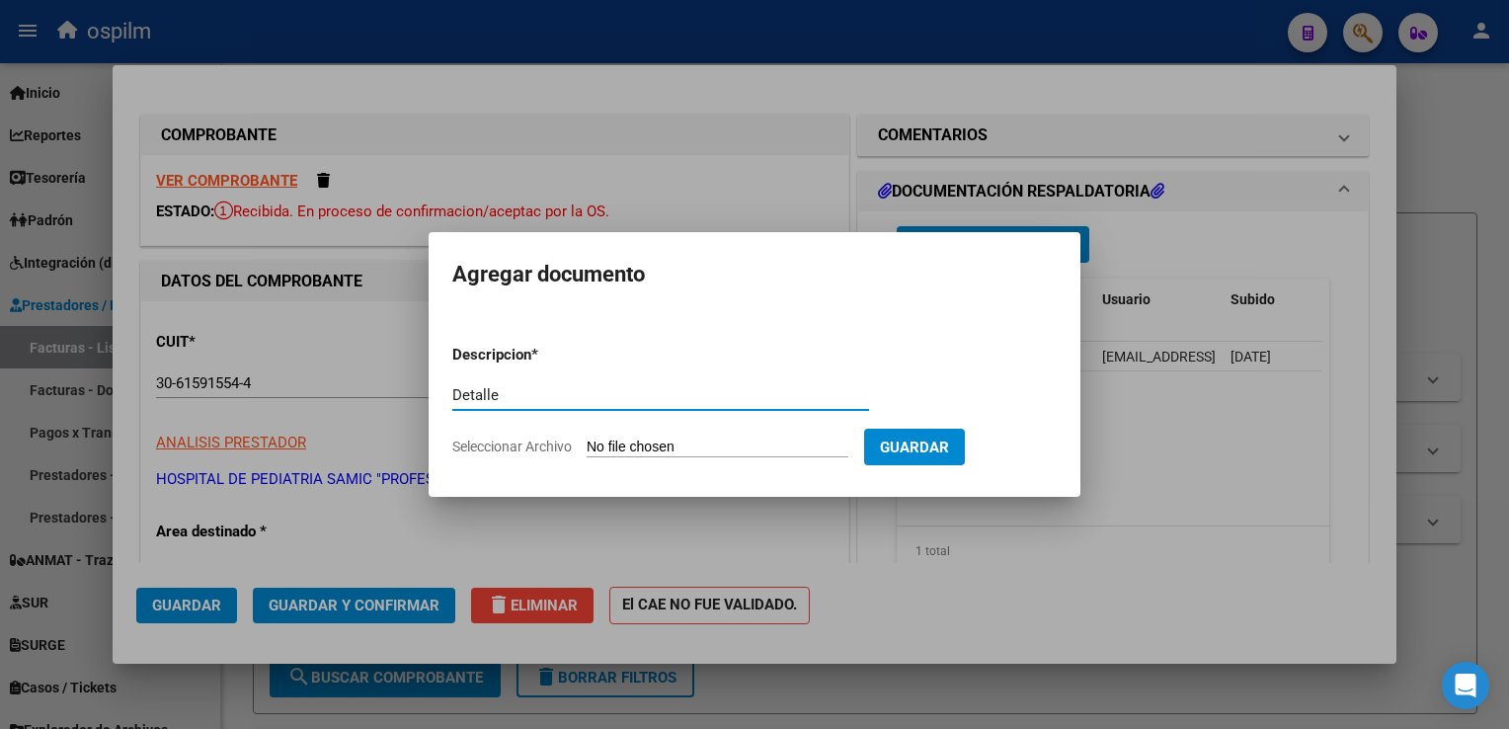
type input "Detalle"
click at [769, 472] on form "Descripcion * Detalle Escriba aquí una descripcion Seleccionar Archivo Guardar" at bounding box center [754, 401] width 605 height 144
click at [767, 454] on input "Seleccionar Archivo" at bounding box center [718, 448] width 262 height 19
type input "C:\fakepath\Anexo 2 162275.pdf"
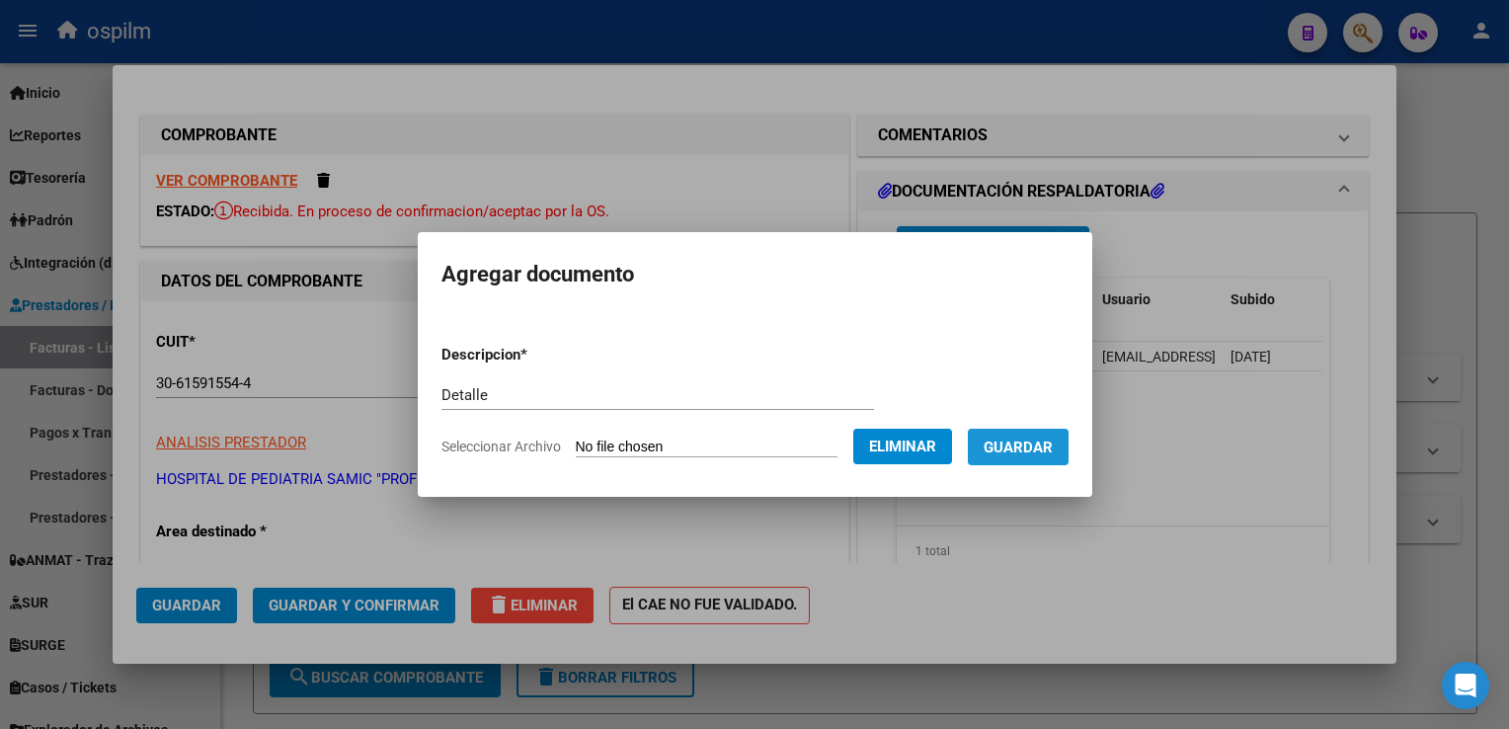
click at [990, 451] on span "Guardar" at bounding box center [1018, 448] width 69 height 18
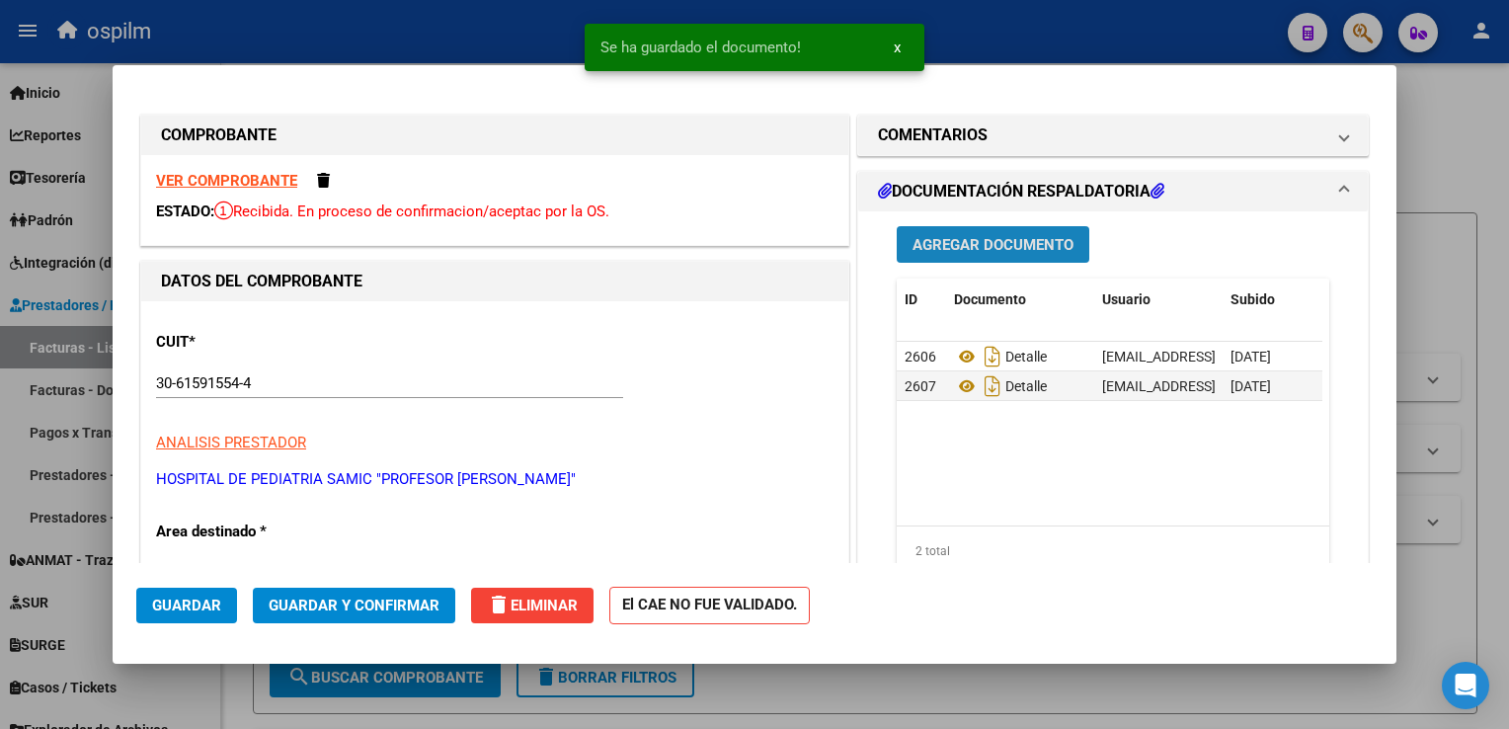
click at [1012, 231] on button "Agregar Documento" at bounding box center [993, 244] width 193 height 37
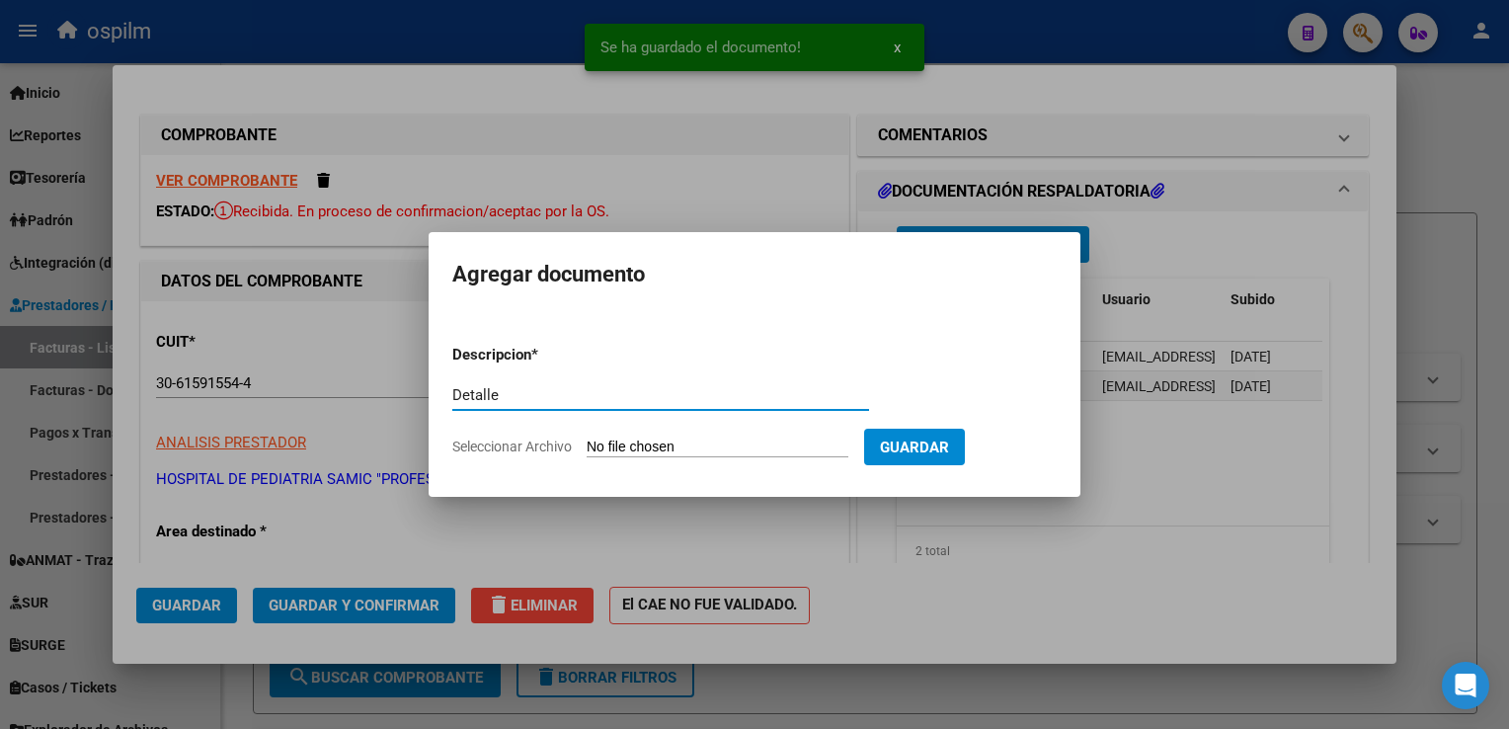
type input "Detalle"
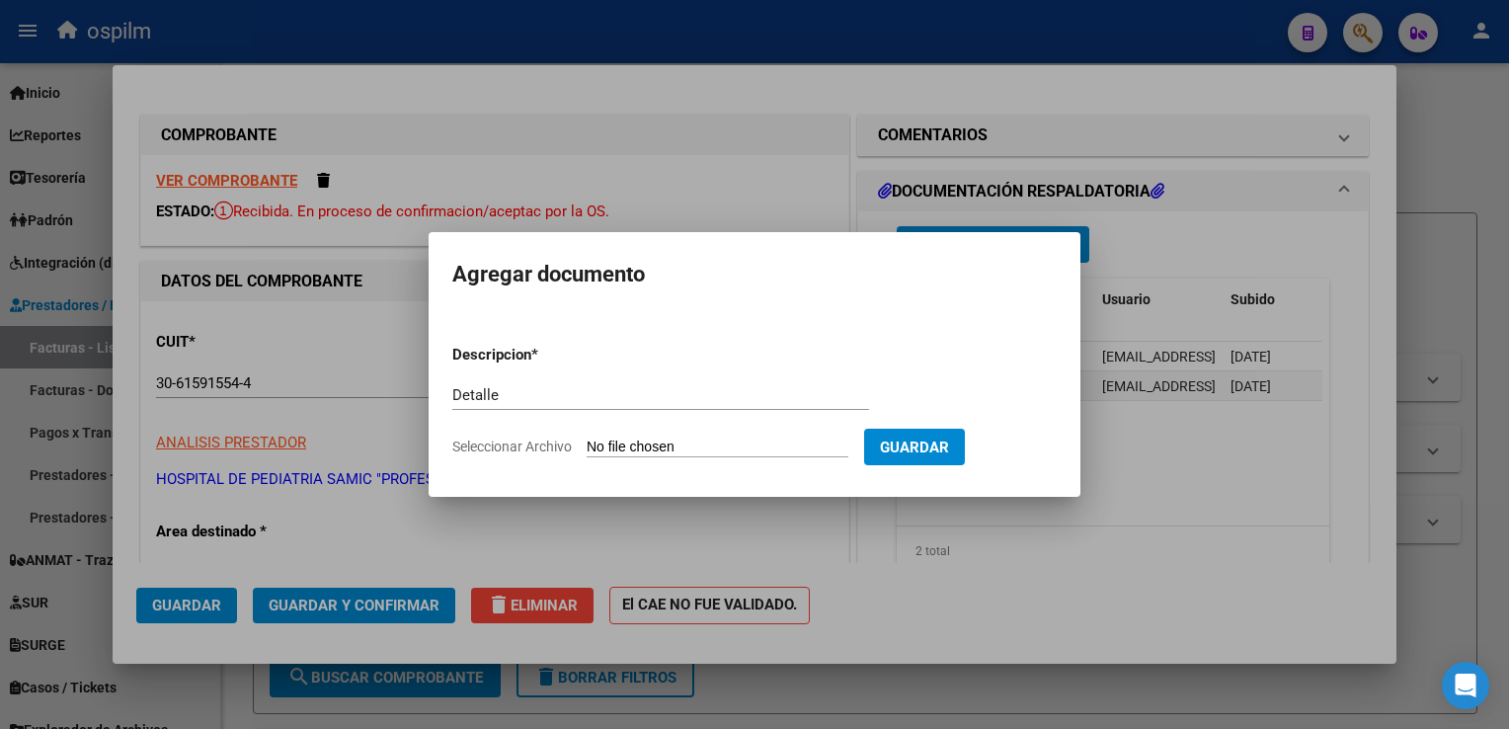
click at [723, 437] on form "Descripcion * Detalle Escriba aquí una descripcion Seleccionar Archivo Guardar" at bounding box center [754, 401] width 605 height 144
click at [722, 444] on input "Seleccionar Archivo" at bounding box center [718, 448] width 262 height 19
type input "C:\fakepath\Anexo 3 162275.pdf"
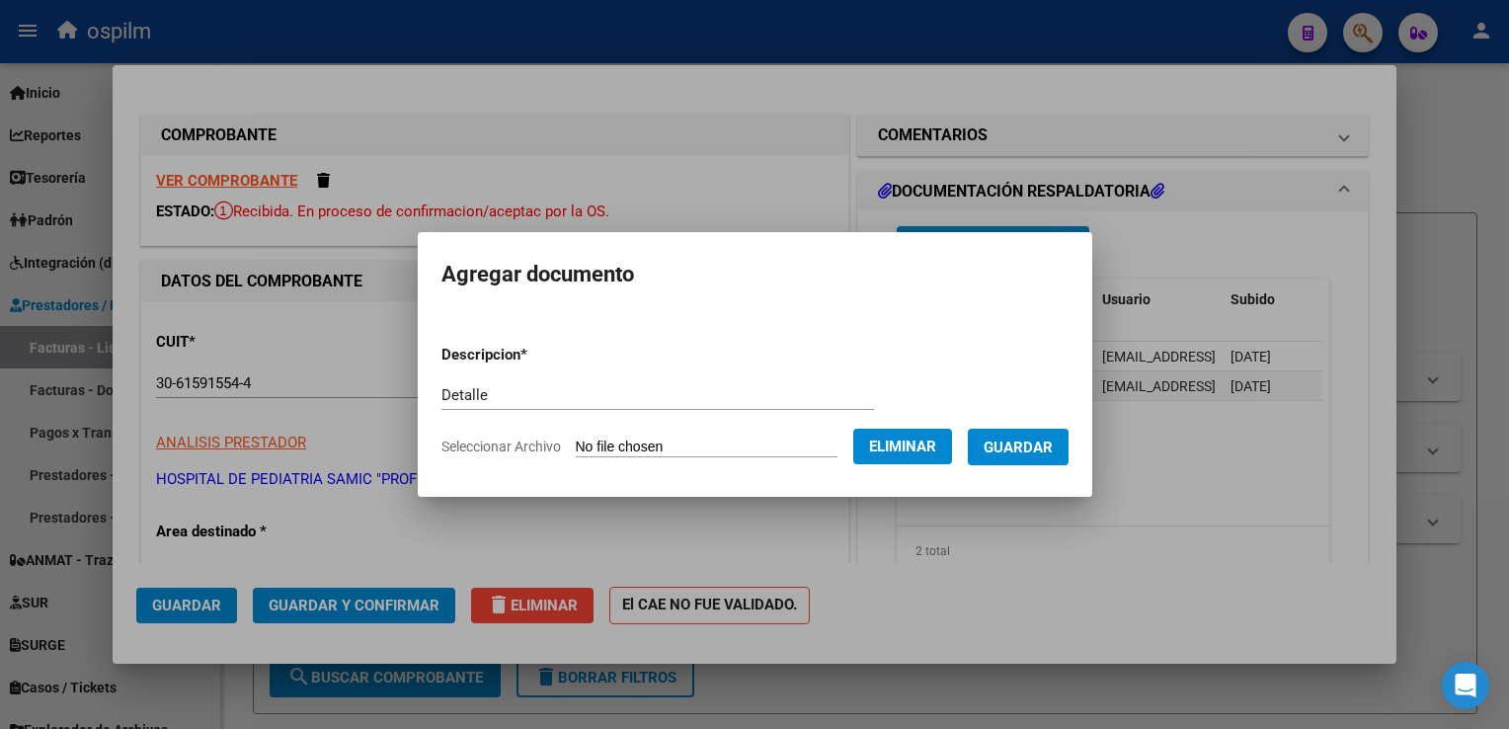
click at [1019, 452] on span "Guardar" at bounding box center [1018, 448] width 69 height 18
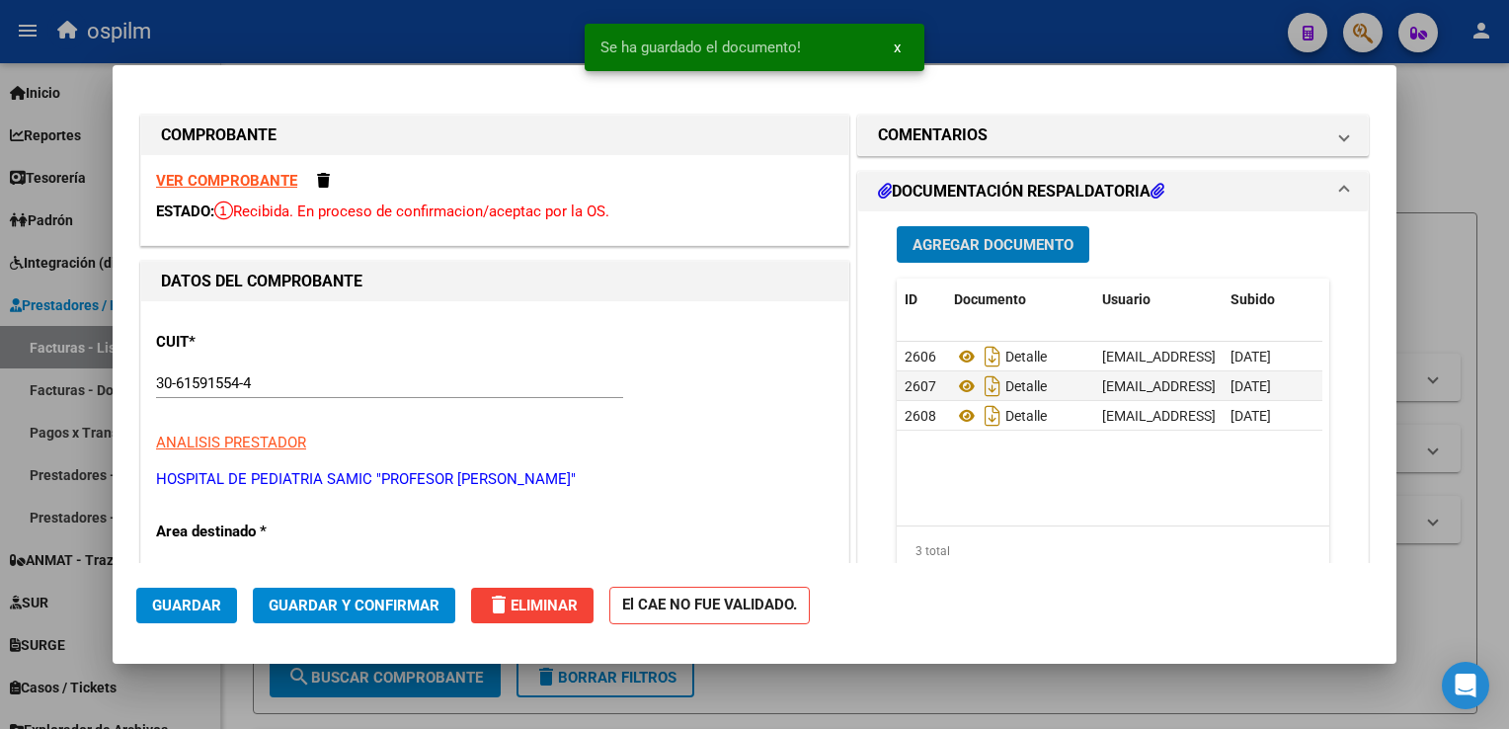
click at [978, 242] on span "Agregar Documento" at bounding box center [993, 245] width 161 height 18
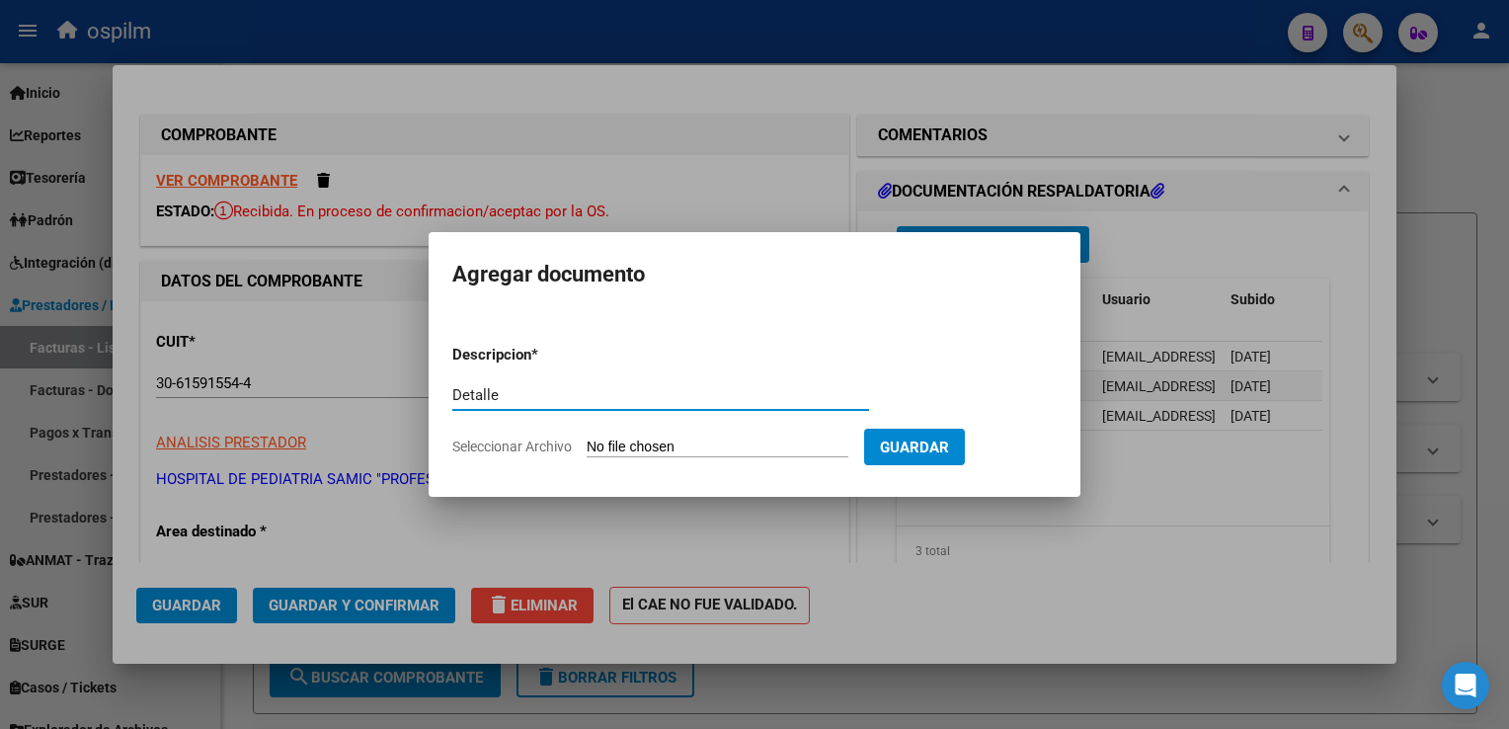
type input "Detalle"
click at [672, 452] on input "Seleccionar Archivo" at bounding box center [718, 448] width 262 height 19
type input "C:\fakepath\ANEXO 4 162275.pdf"
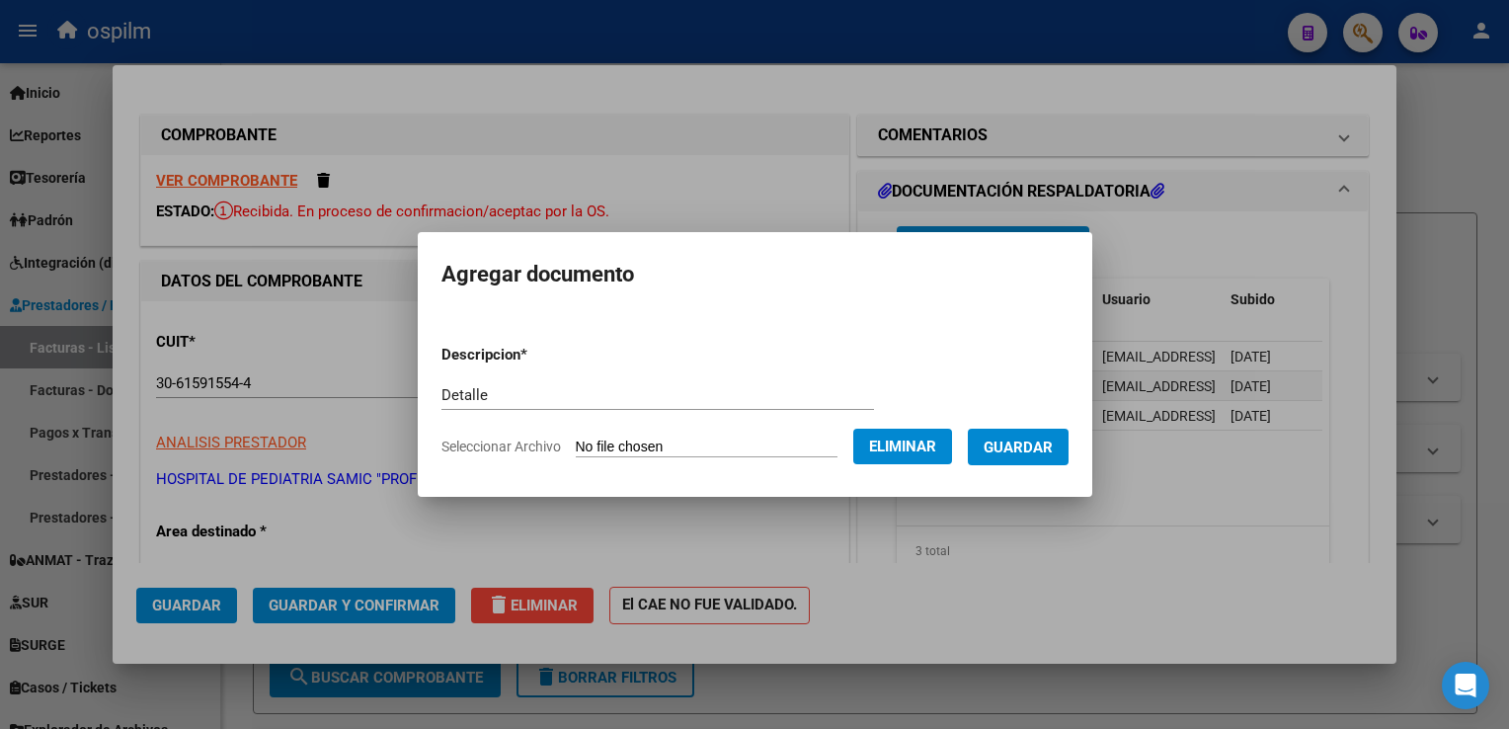
click at [1008, 458] on button "Guardar" at bounding box center [1018, 447] width 101 height 37
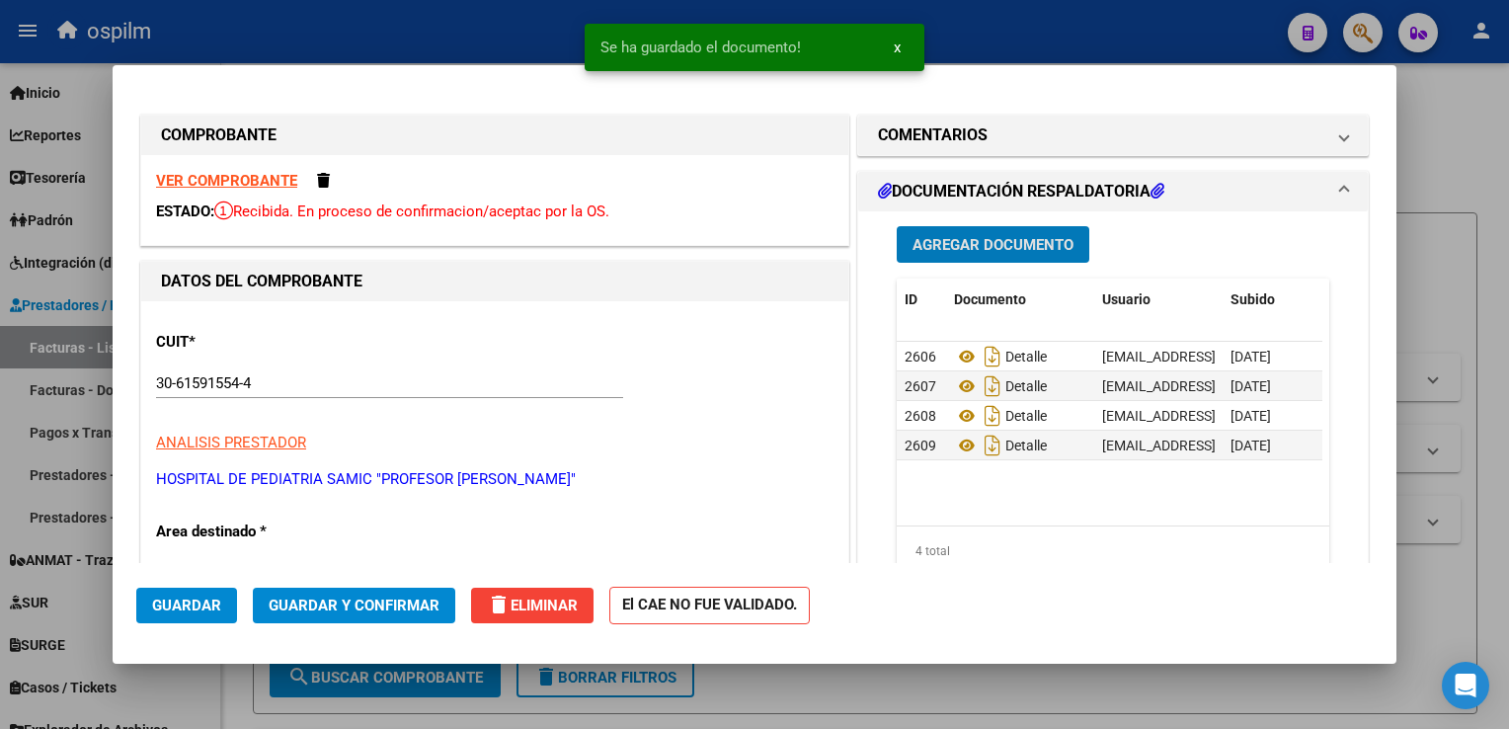
click at [998, 243] on span "Agregar Documento" at bounding box center [993, 245] width 161 height 18
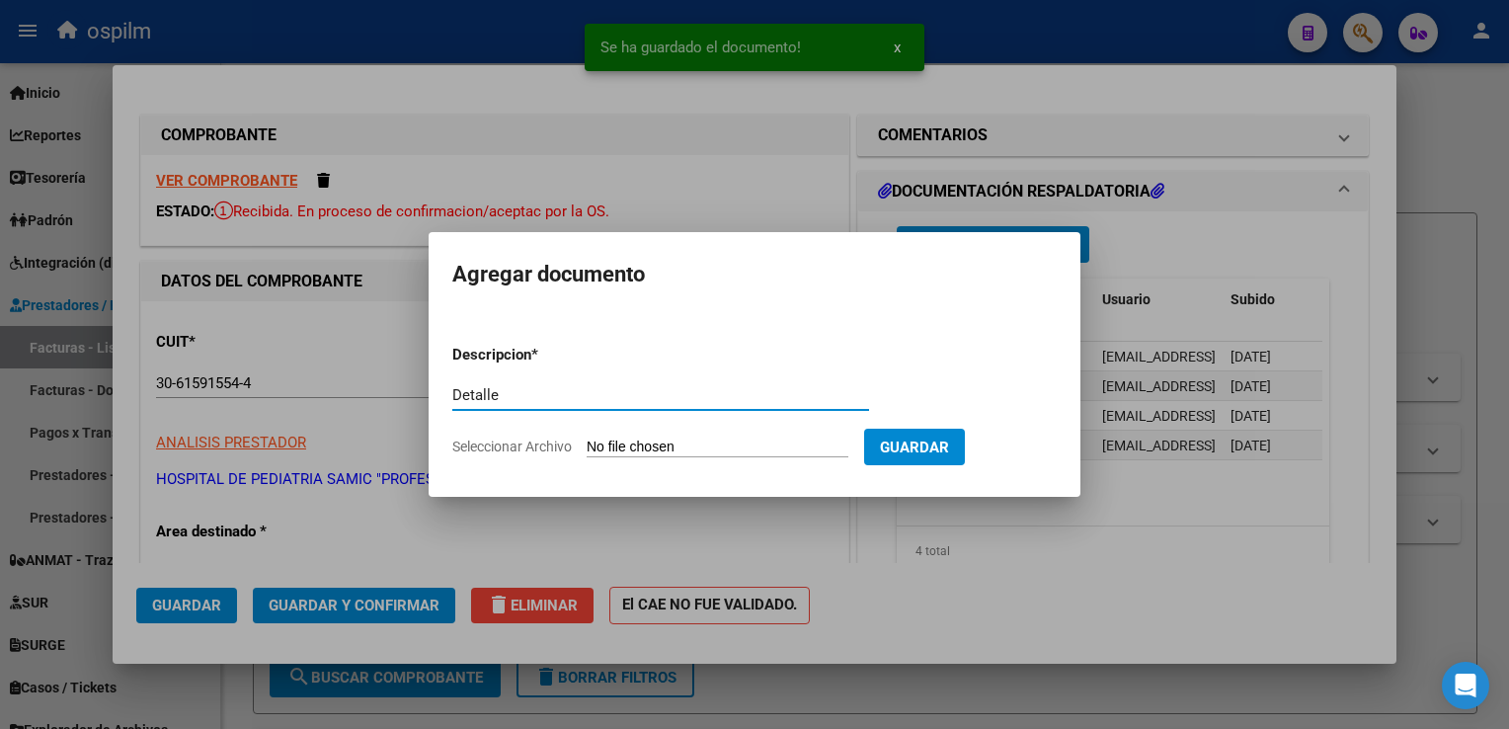
type input "Detalle"
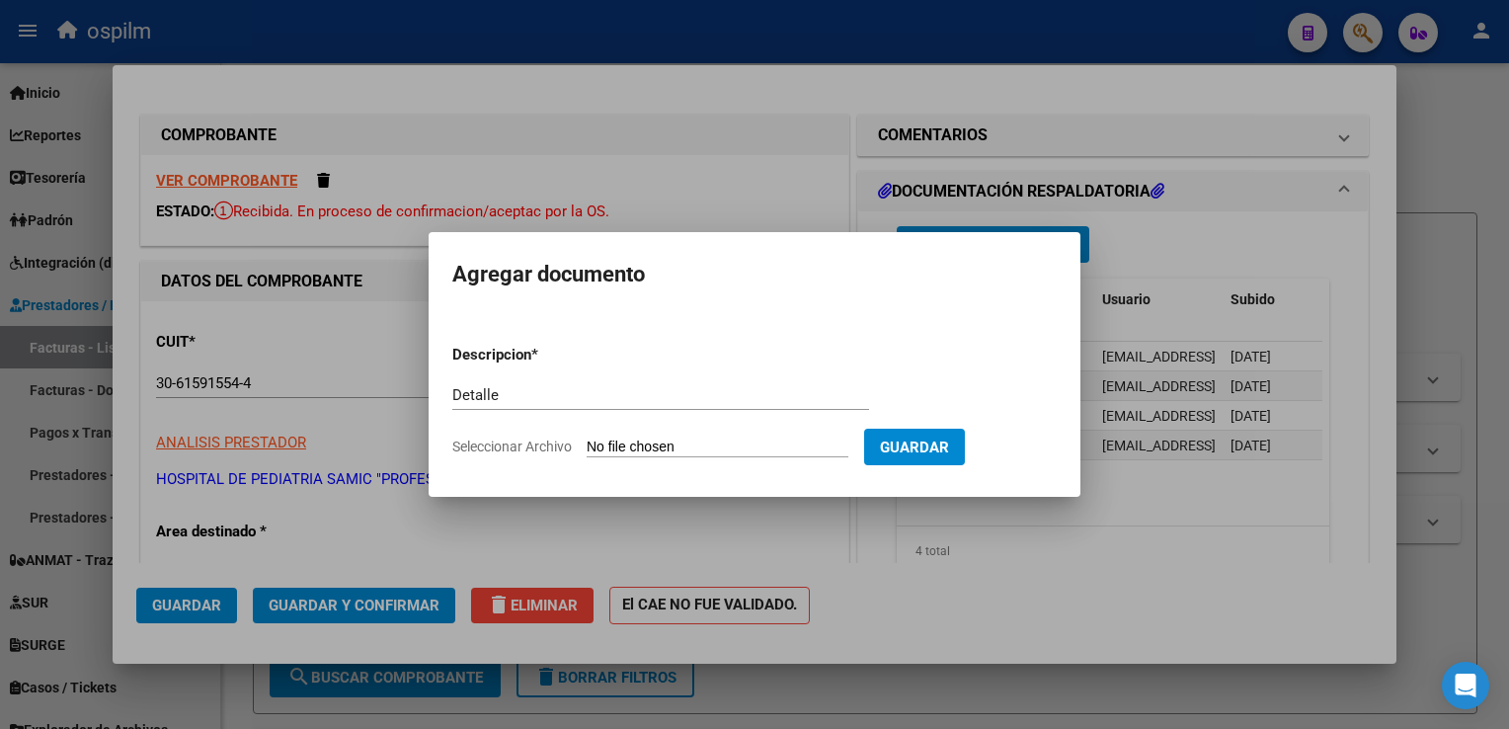
click at [643, 449] on input "Seleccionar Archivo" at bounding box center [718, 448] width 262 height 19
click at [589, 362] on p "Descripcion *" at bounding box center [543, 355] width 182 height 23
click at [1271, 627] on div at bounding box center [754, 364] width 1509 height 729
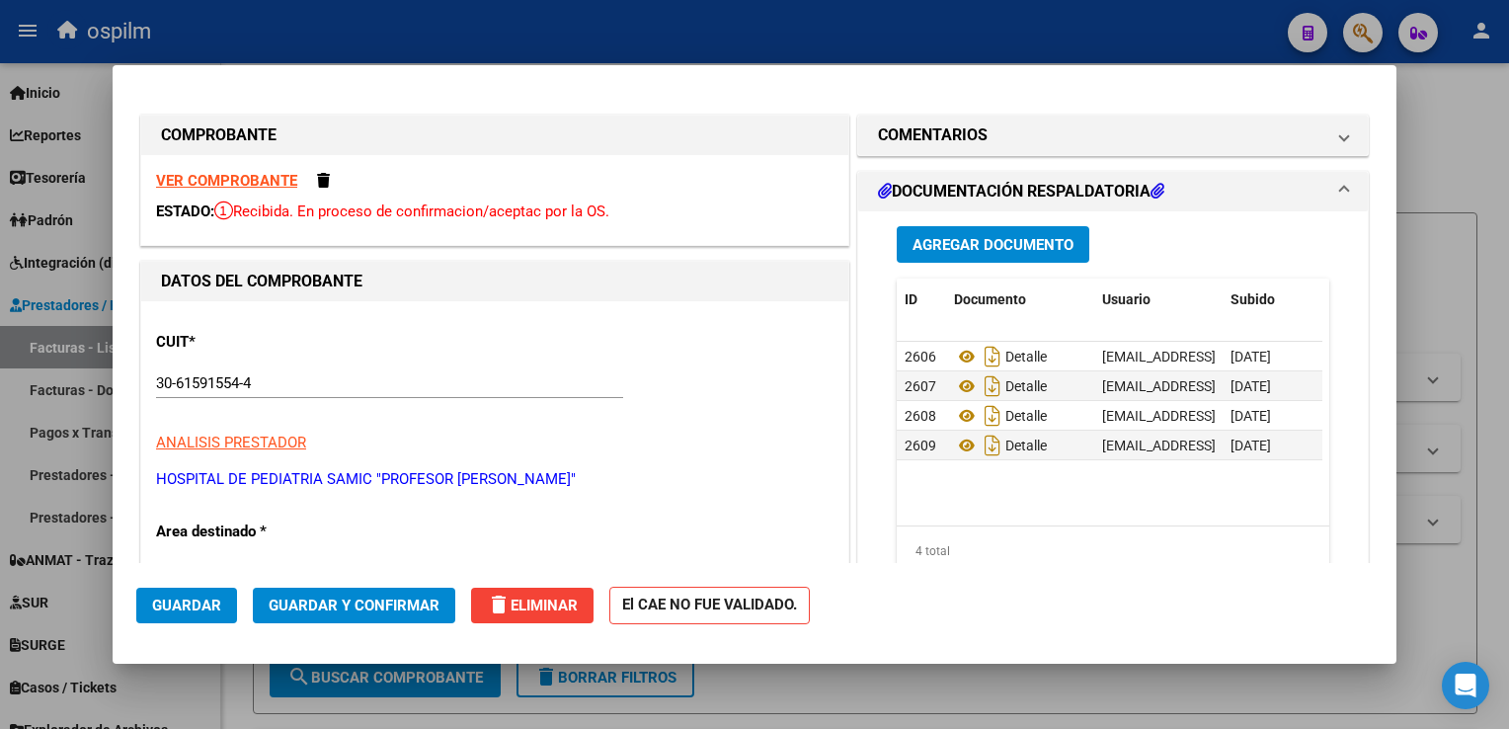
click at [343, 606] on span "Guardar y Confirmar" at bounding box center [354, 606] width 171 height 18
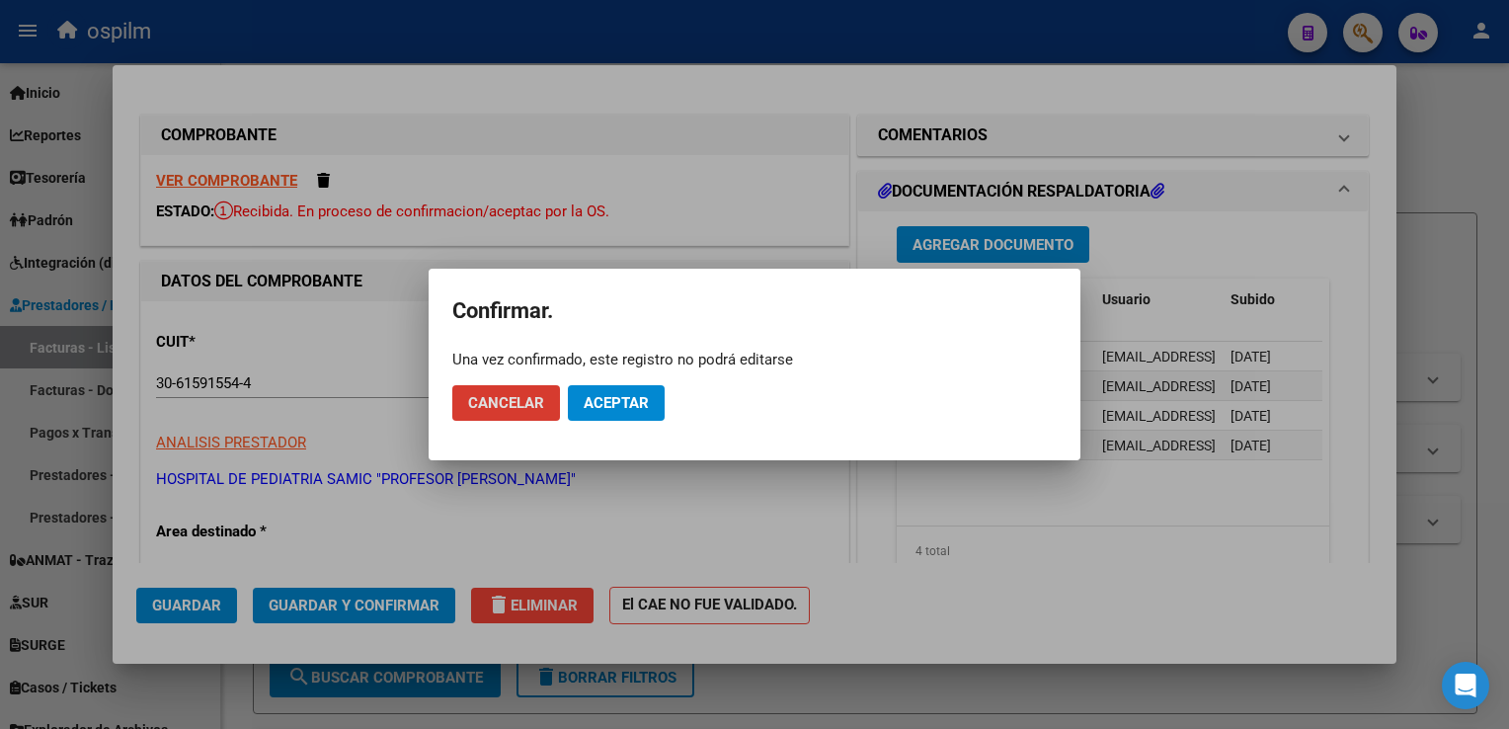
click at [647, 403] on span "Aceptar" at bounding box center [616, 403] width 65 height 18
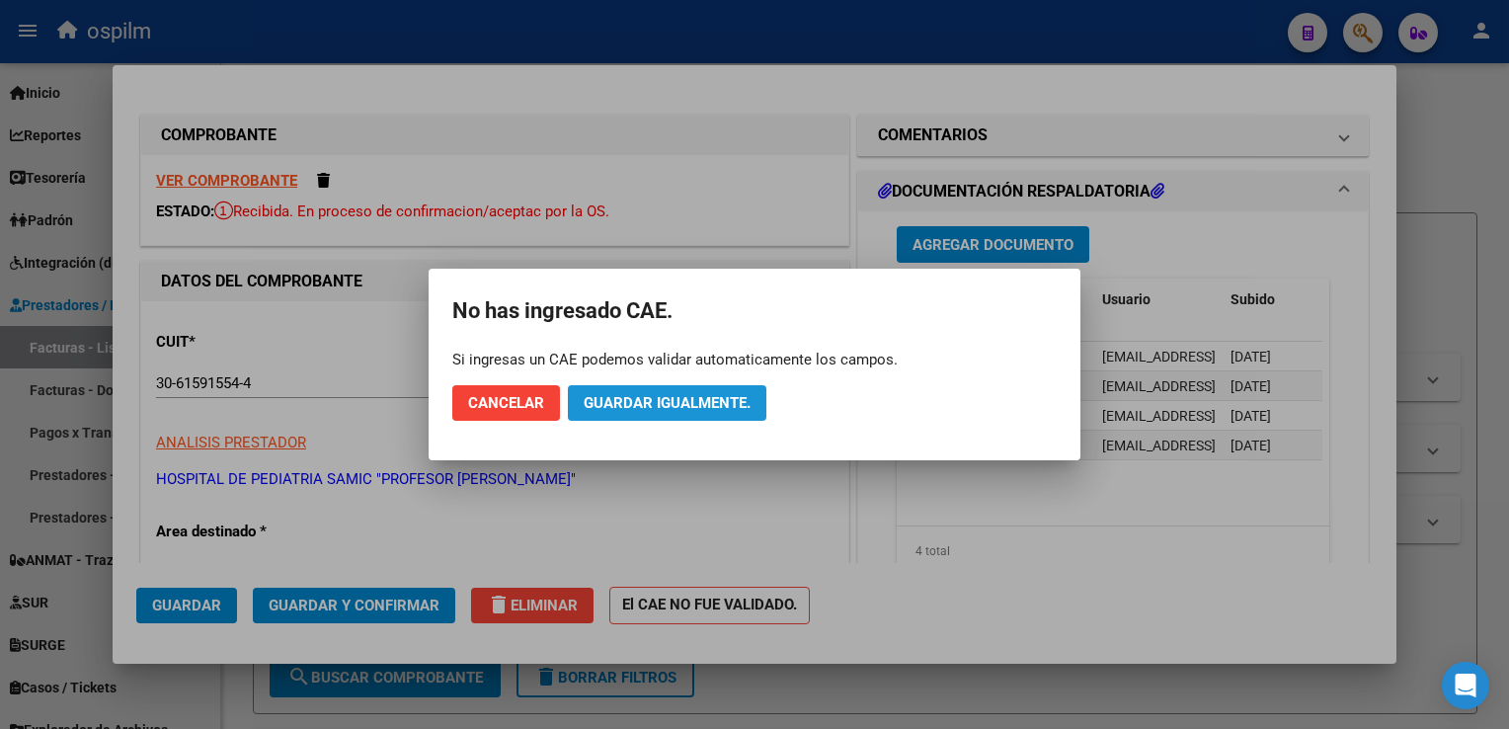
click at [647, 403] on span "Guardar igualmente." at bounding box center [667, 403] width 167 height 18
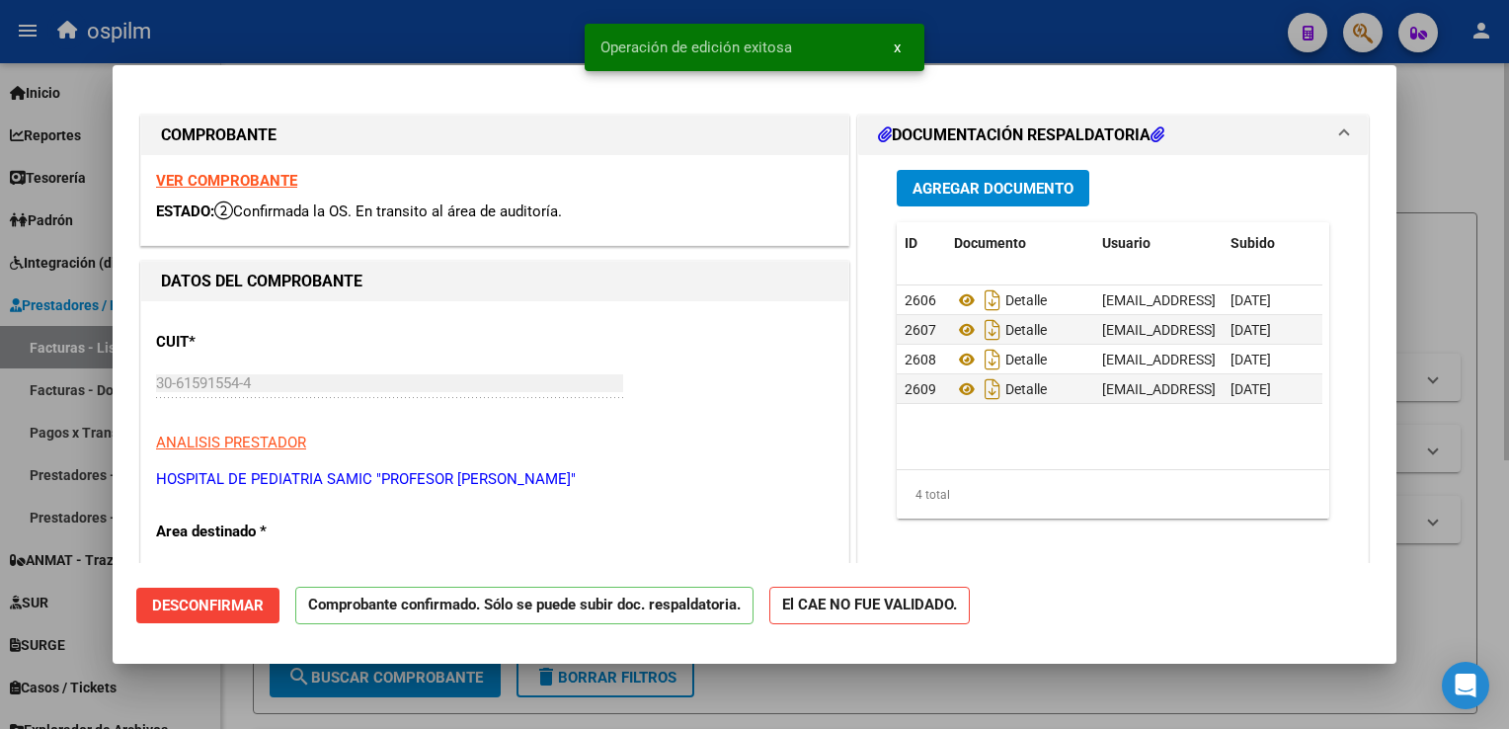
click at [1498, 405] on div at bounding box center [754, 364] width 1509 height 729
type input "$ 0,00"
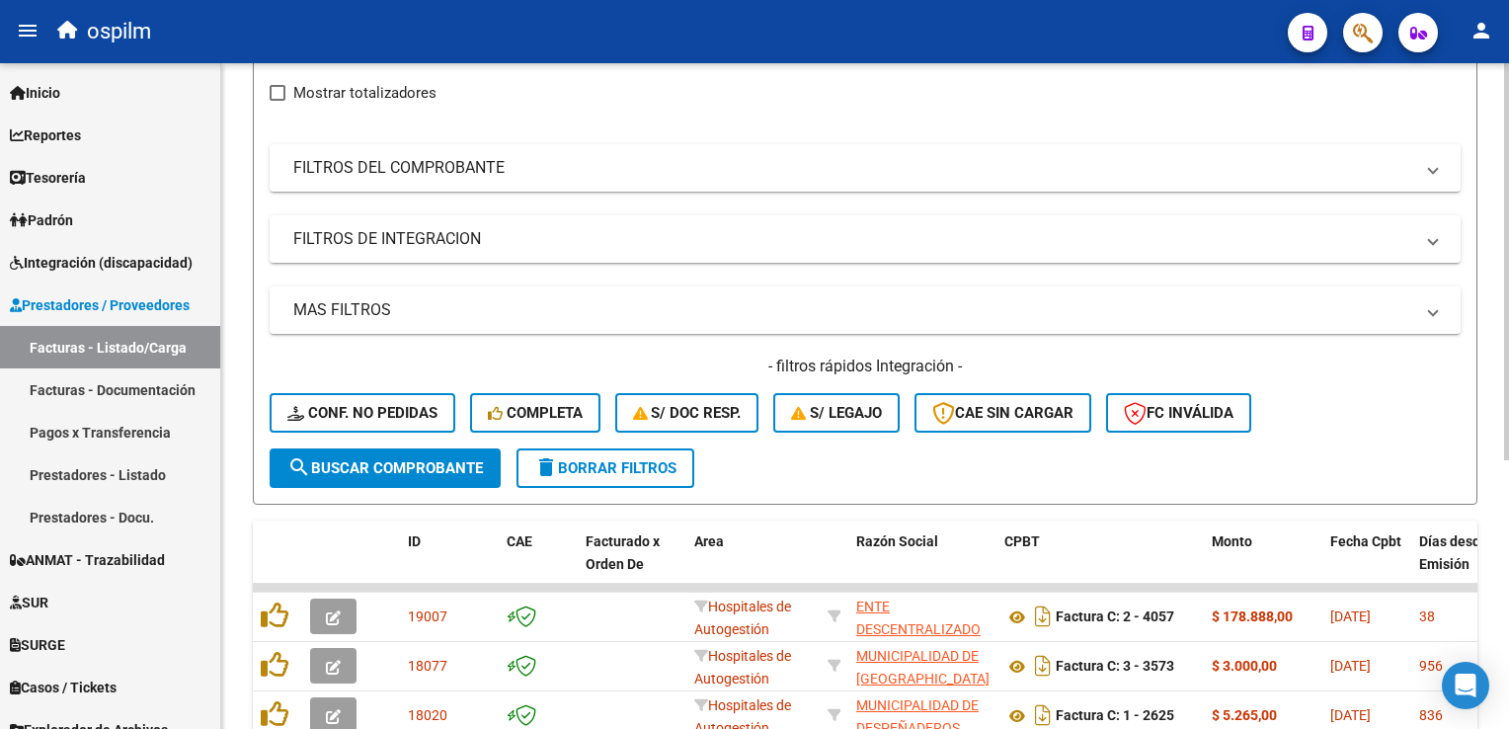
scroll to position [450, 0]
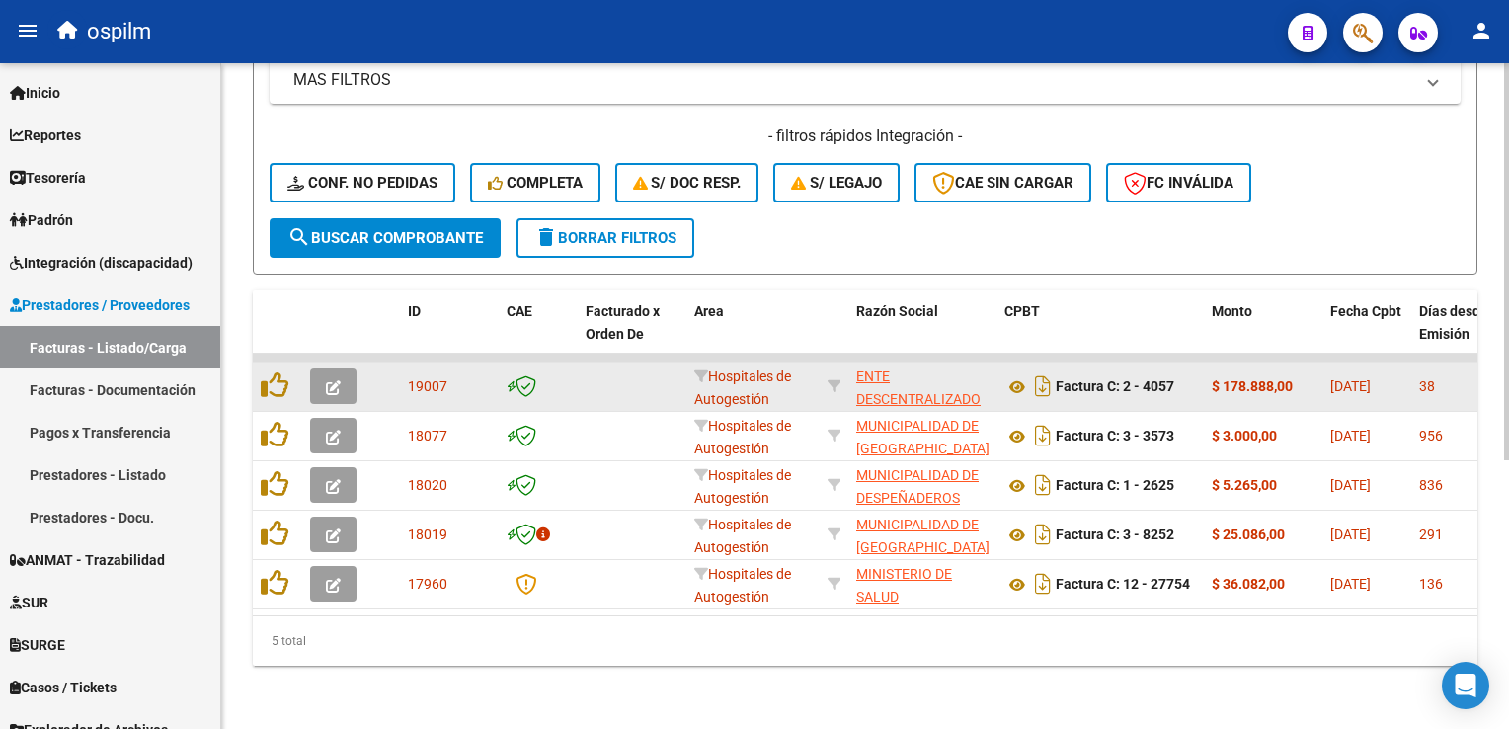
click at [319, 368] on button "button" at bounding box center [333, 386] width 46 height 36
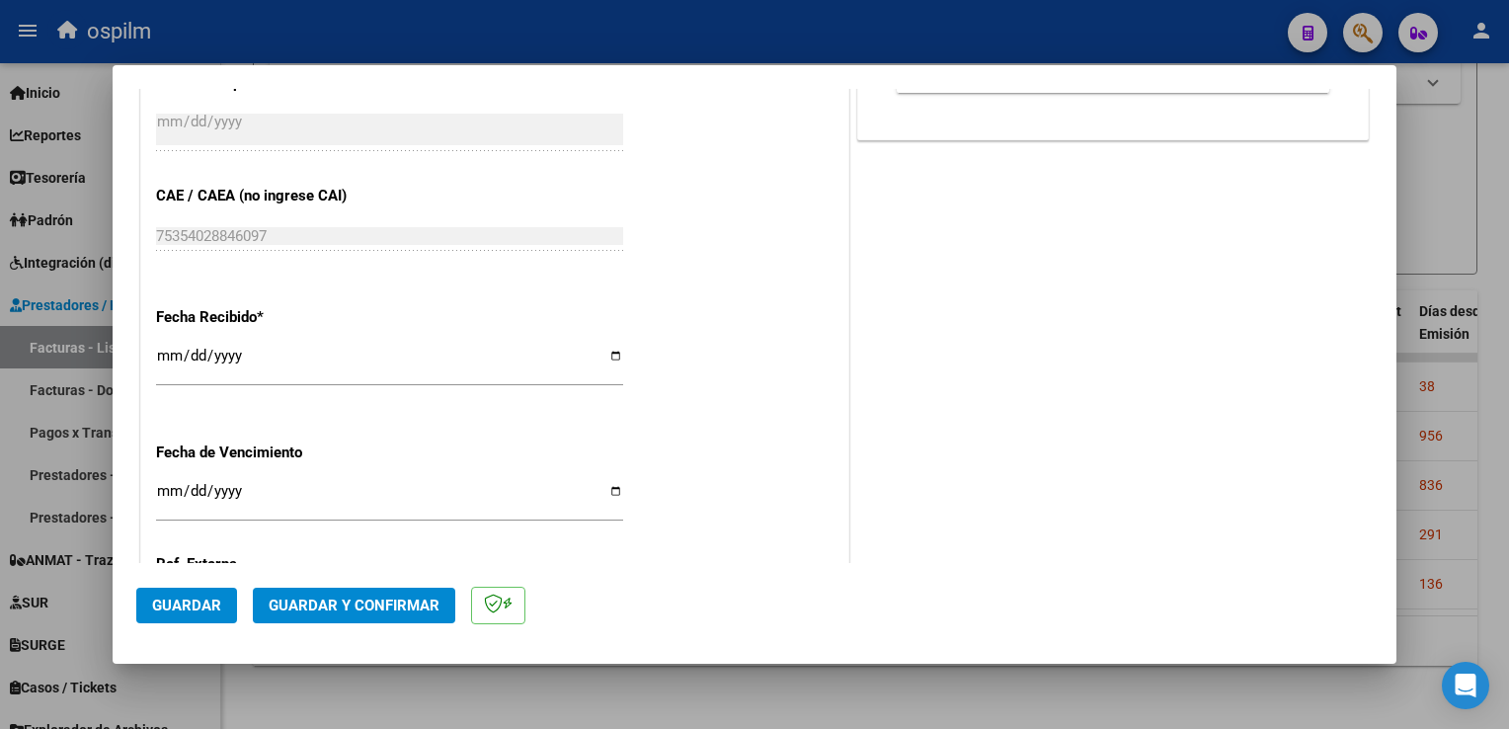
scroll to position [1087, 0]
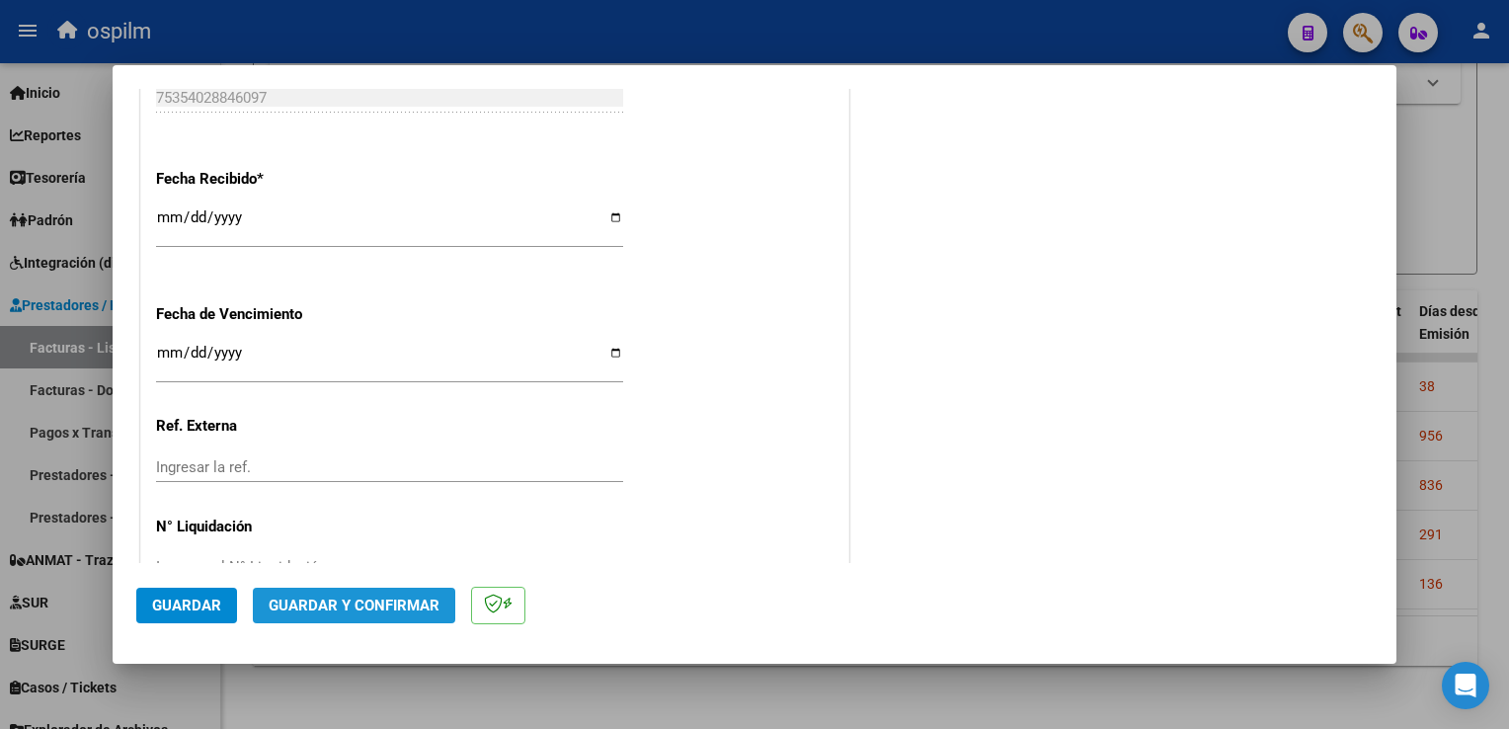
click at [362, 622] on button "Guardar y Confirmar" at bounding box center [354, 606] width 202 height 36
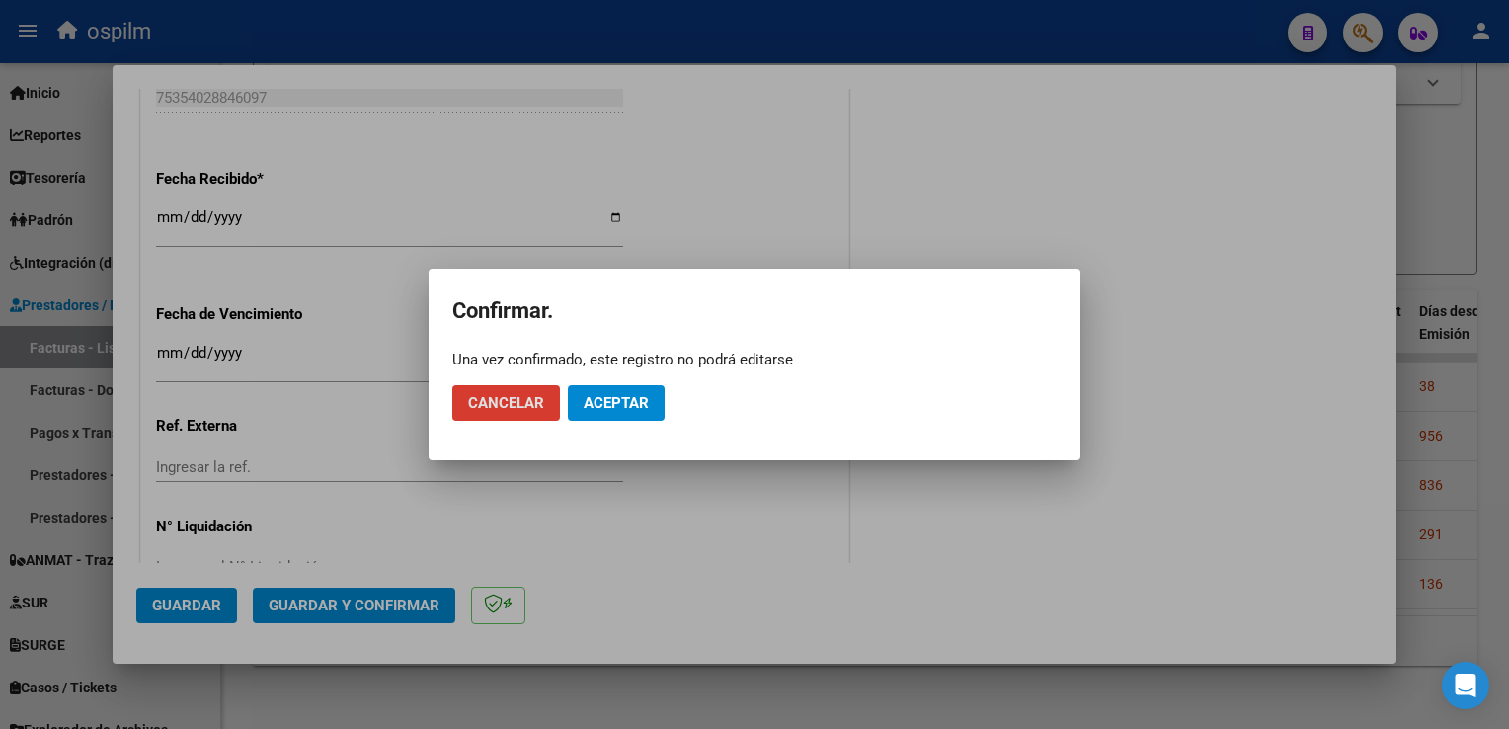
click at [634, 409] on span "Aceptar" at bounding box center [616, 403] width 65 height 18
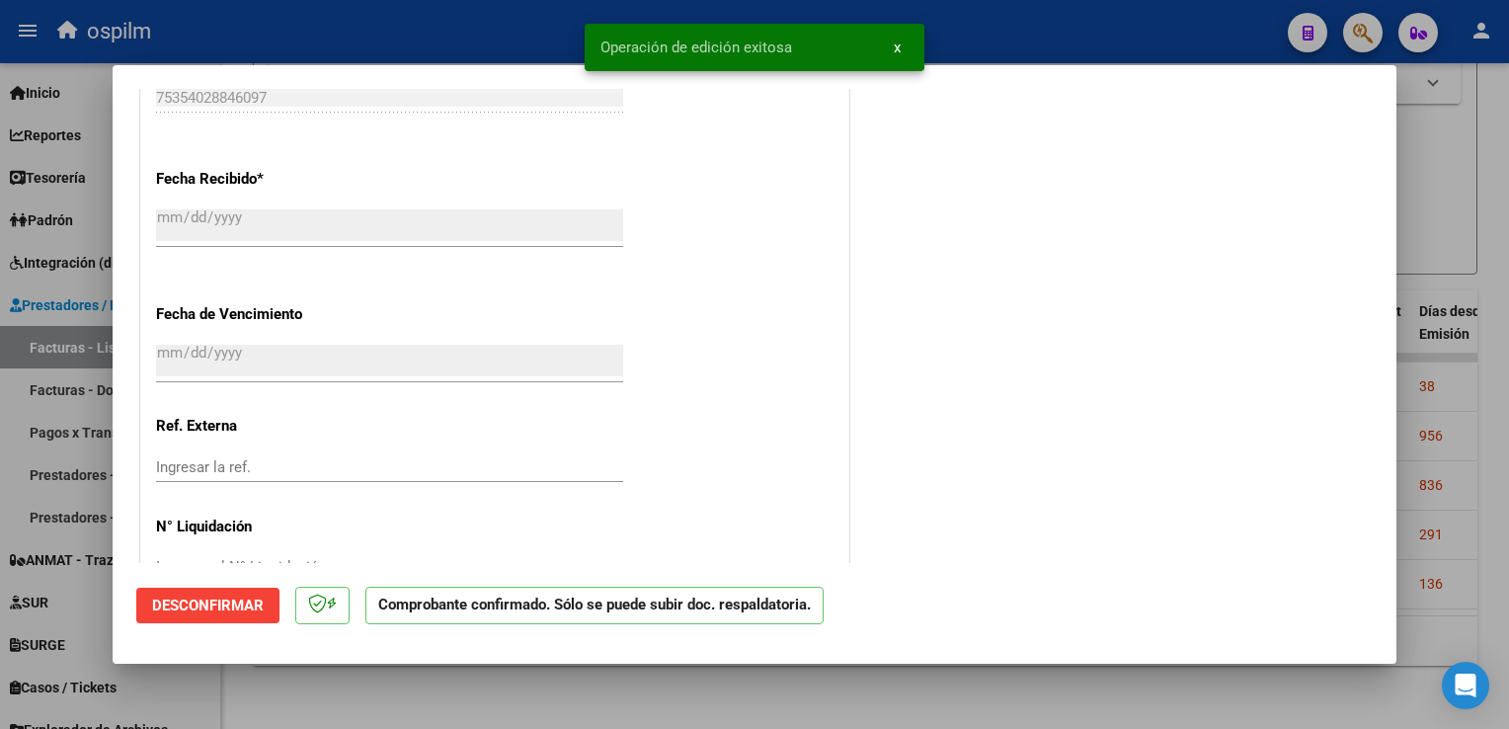
click at [1484, 491] on div at bounding box center [754, 364] width 1509 height 729
type input "$ 0,00"
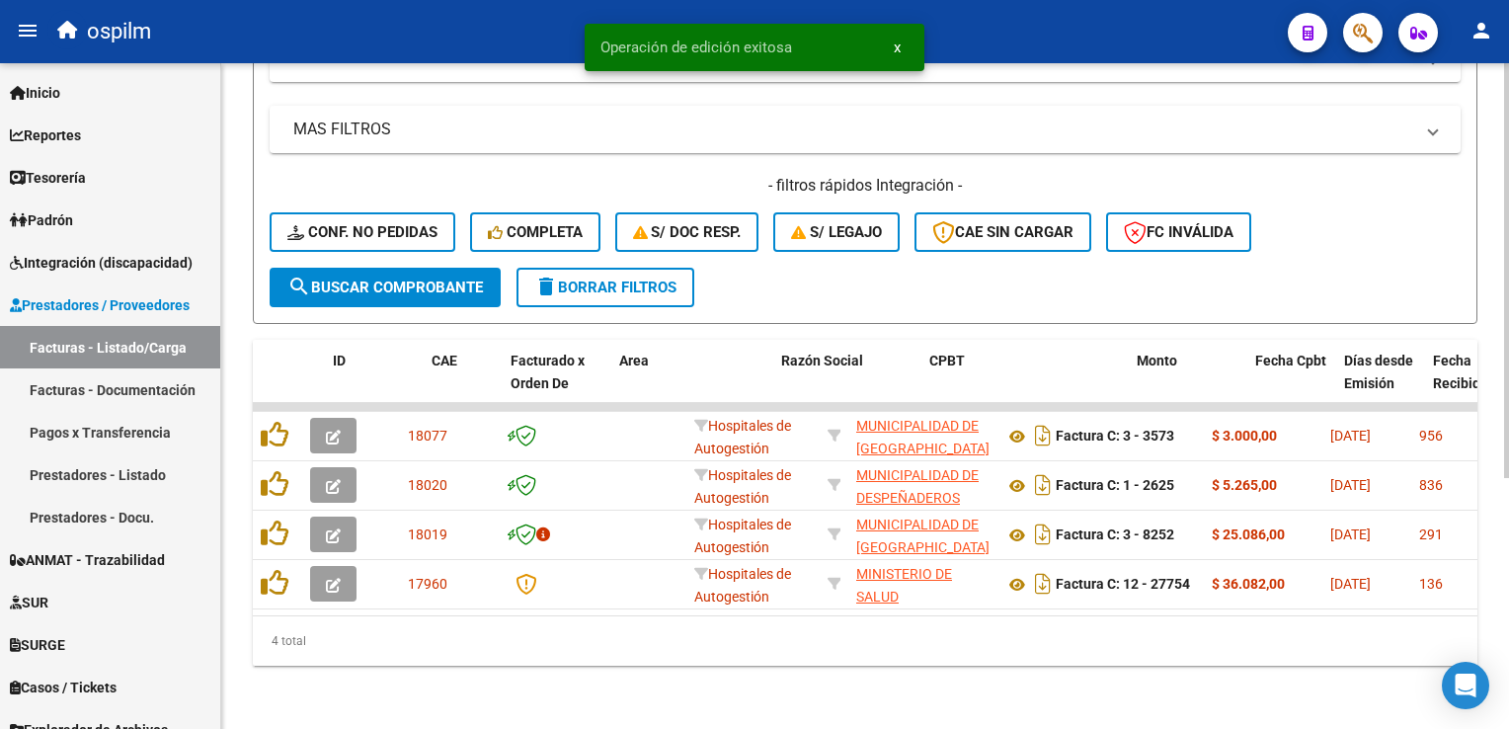
scroll to position [0, 3868]
